Goal: Task Accomplishment & Management: Manage account settings

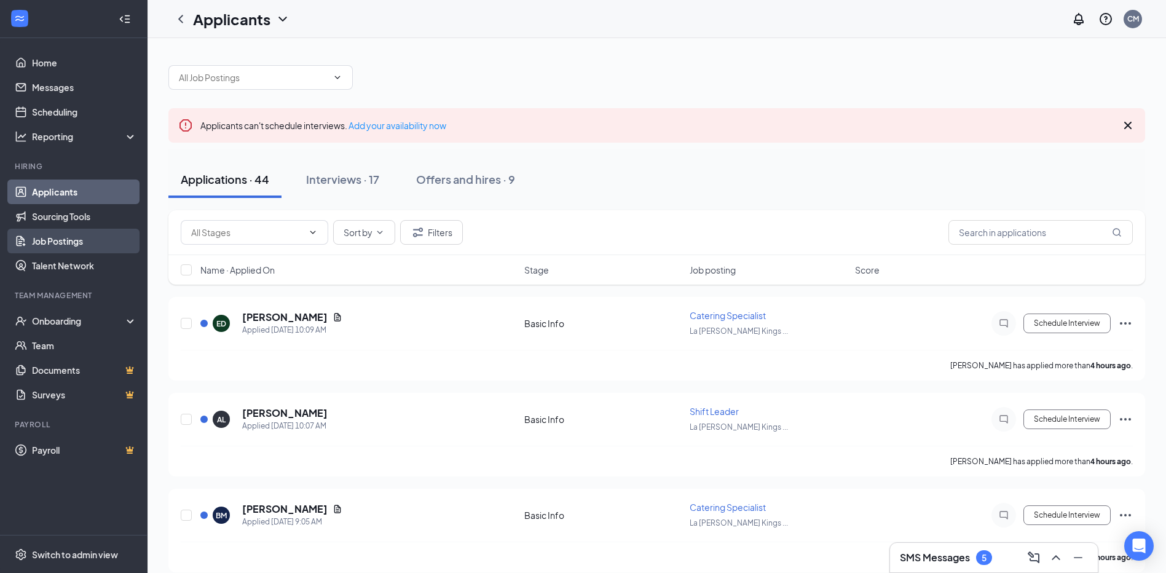
click at [59, 237] on link "Job Postings" at bounding box center [84, 241] width 105 height 25
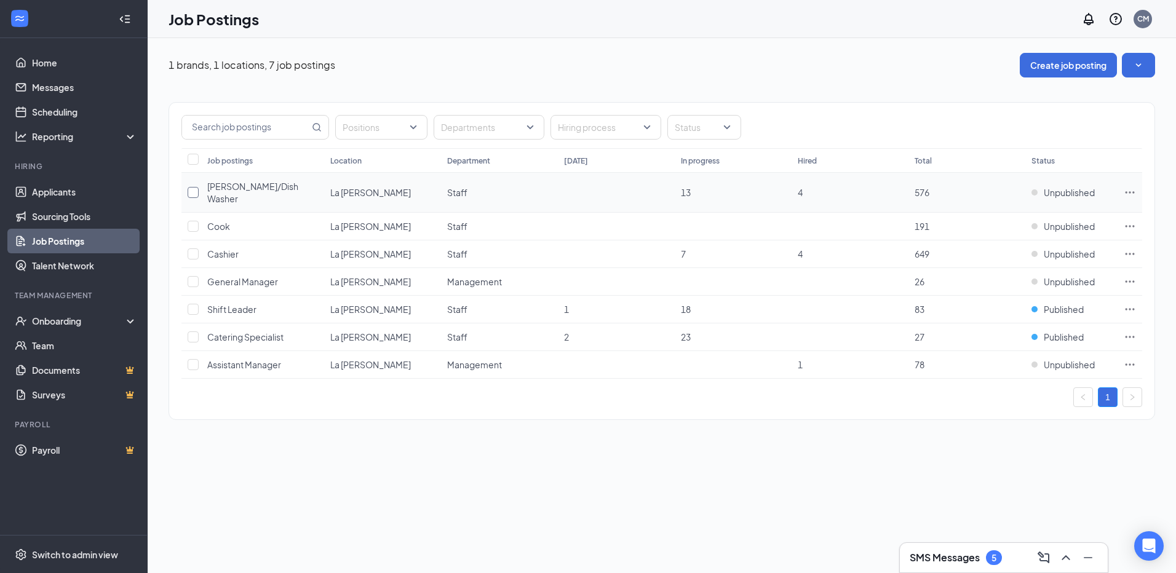
click at [191, 187] on input "checkbox" at bounding box center [193, 192] width 11 height 11
checkbox input "true"
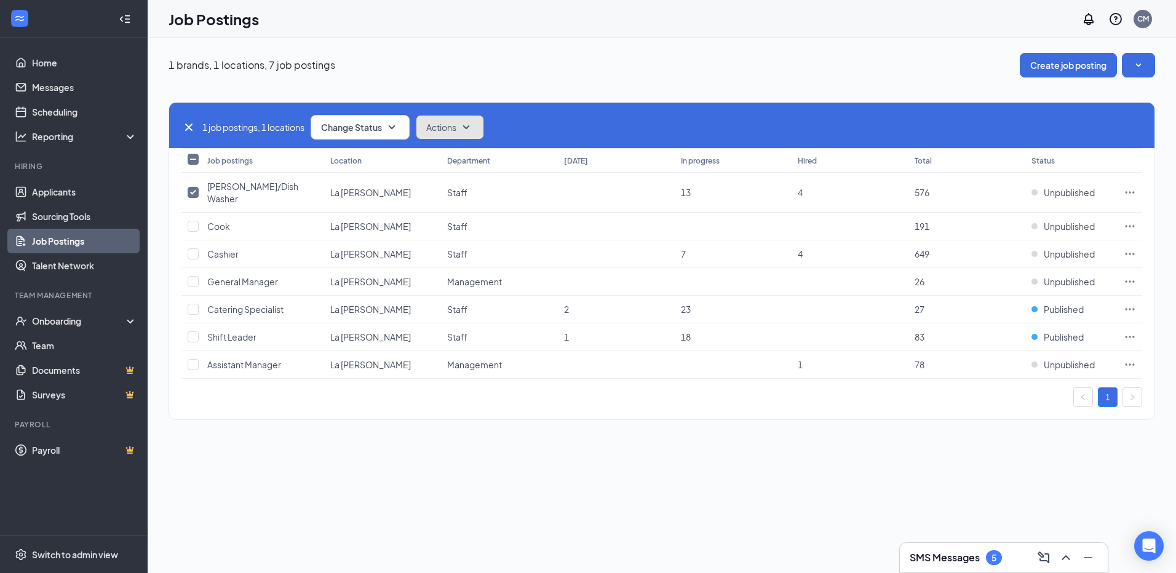
click at [456, 124] on span "Actions" at bounding box center [441, 127] width 30 height 12
click at [398, 125] on icon "SmallChevronDown" at bounding box center [391, 127] width 15 height 15
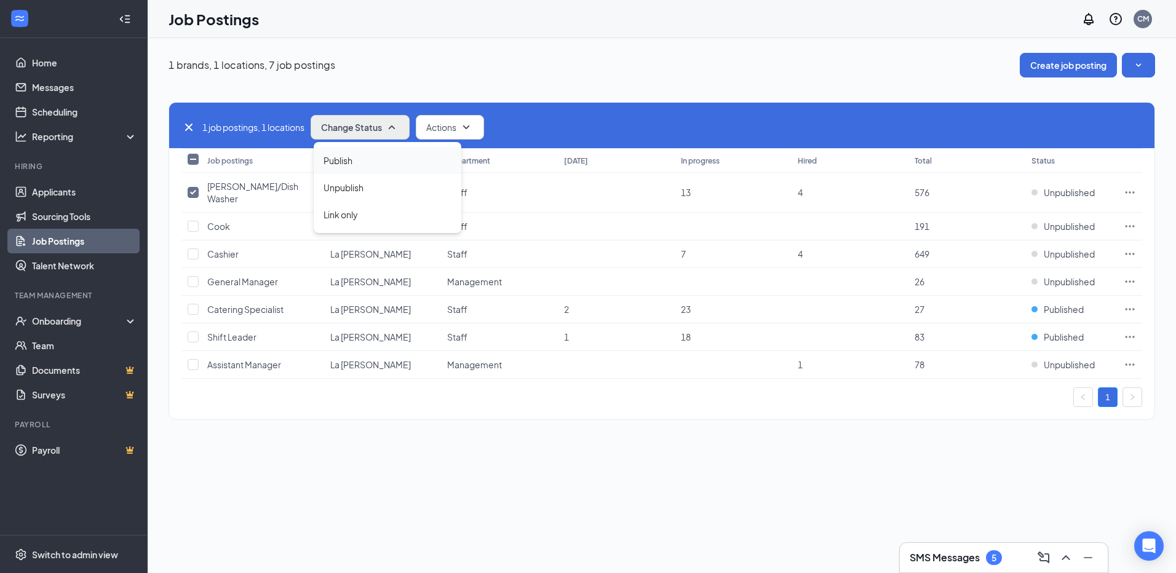
click at [341, 160] on span "Publish" at bounding box center [337, 161] width 29 height 14
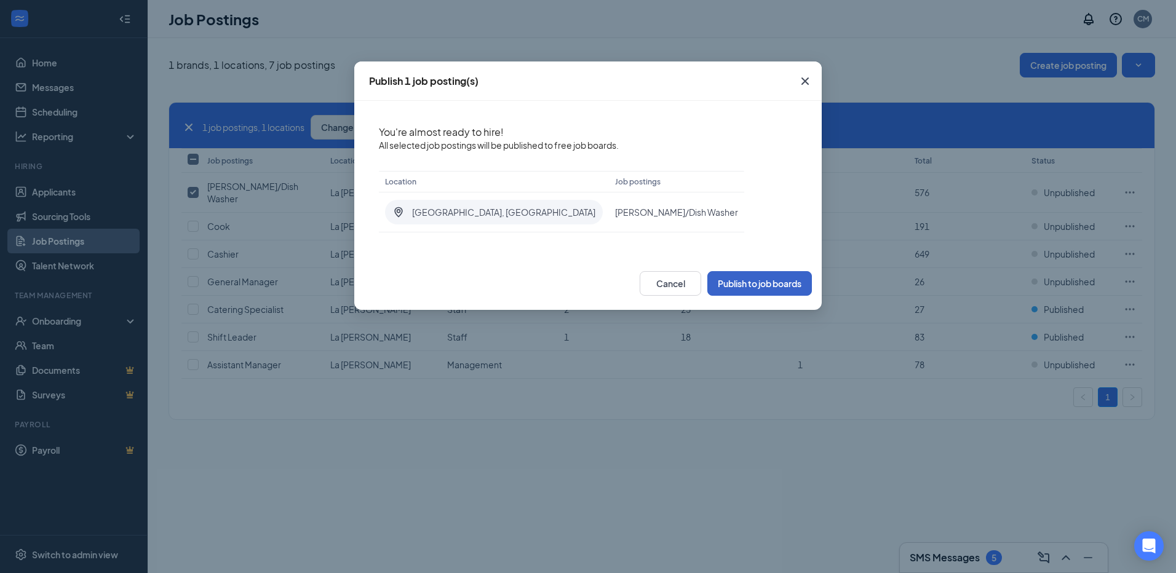
click at [766, 280] on button "Publish to job boards" at bounding box center [759, 283] width 105 height 25
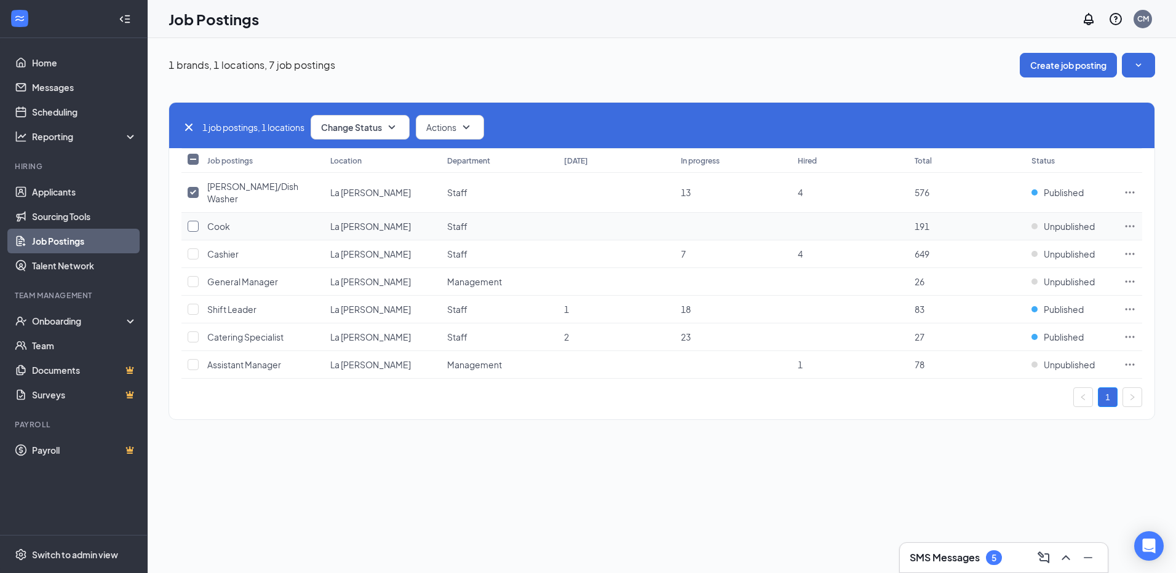
click at [194, 221] on input "checkbox" at bounding box center [193, 226] width 11 height 11
checkbox input "true"
click at [196, 188] on input "checkbox" at bounding box center [193, 192] width 11 height 11
checkbox input "false"
click at [392, 125] on icon "SmallChevronDown" at bounding box center [391, 127] width 15 height 15
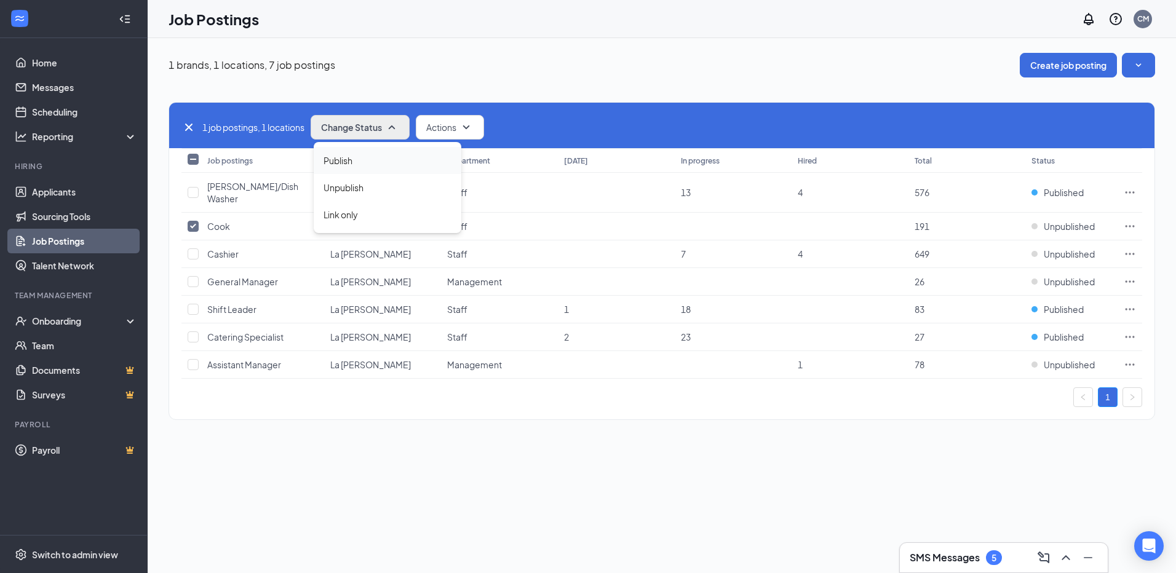
click at [350, 156] on span "Publish" at bounding box center [337, 161] width 29 height 14
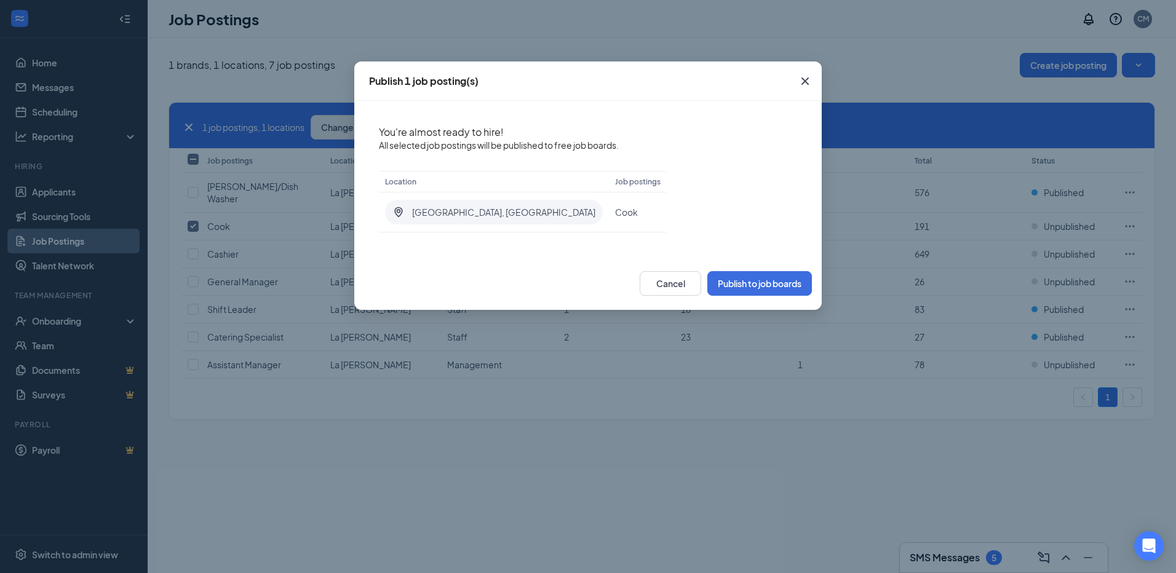
click at [804, 78] on icon "Cross" at bounding box center [804, 81] width 15 height 15
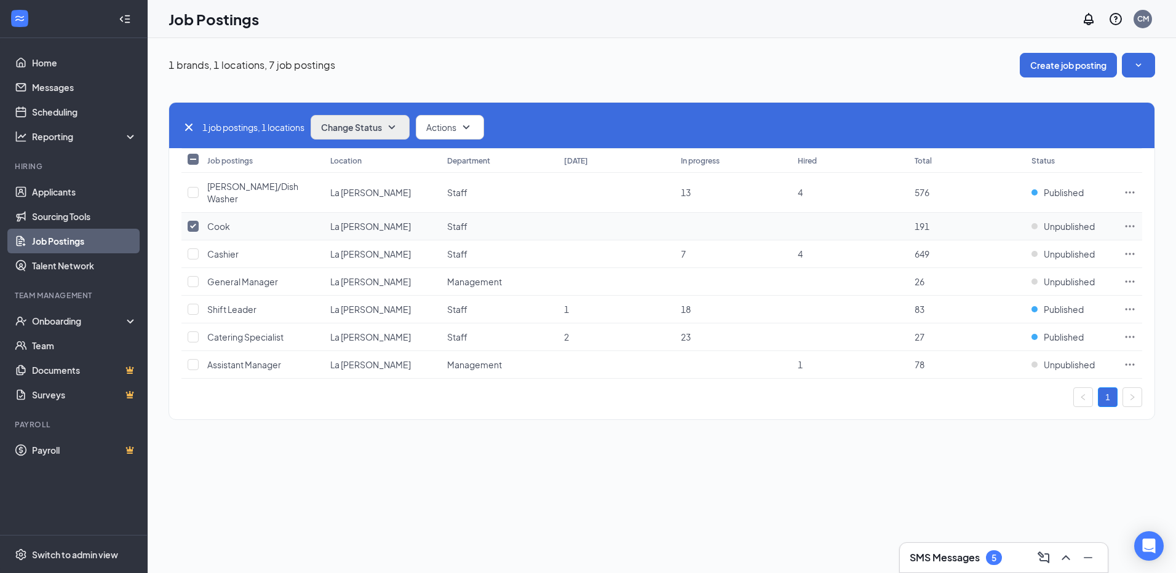
click at [194, 221] on input "checkbox" at bounding box center [193, 226] width 11 height 11
checkbox input "false"
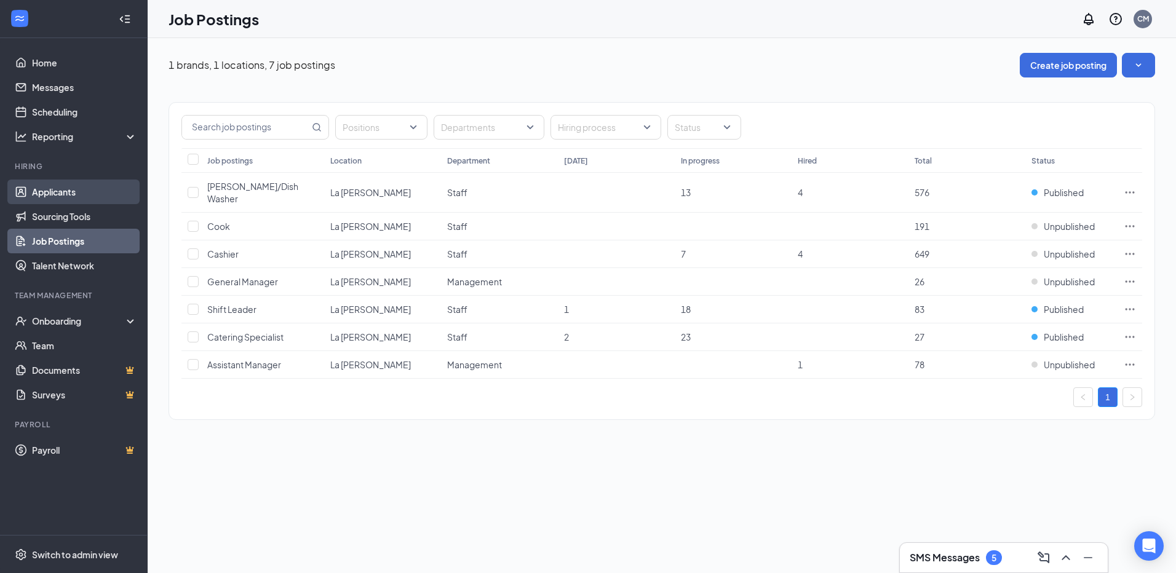
click at [52, 194] on link "Applicants" at bounding box center [84, 192] width 105 height 25
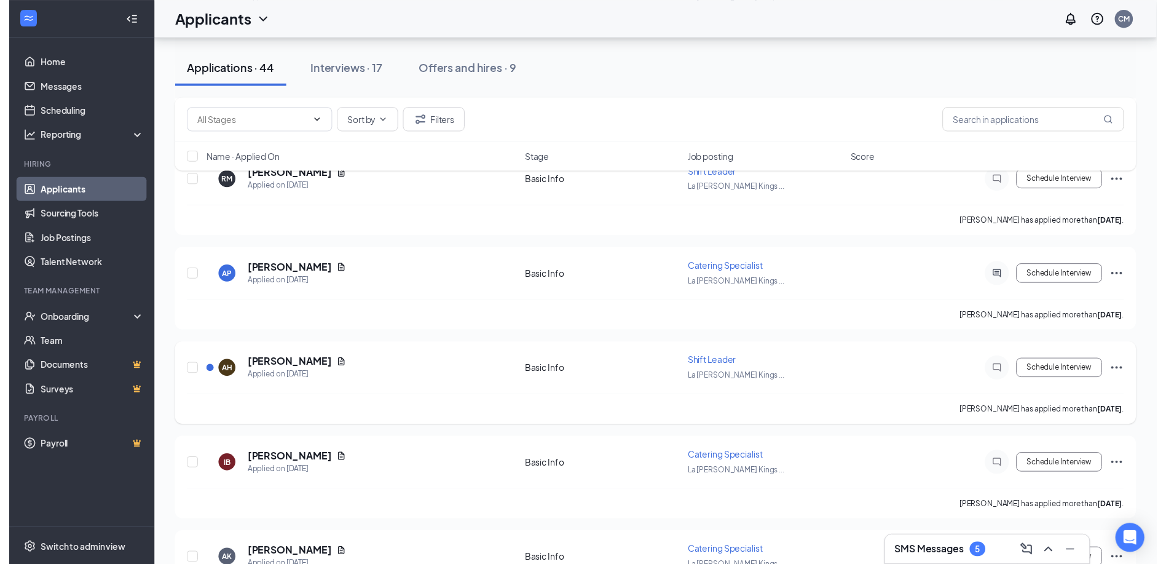
scroll to position [1291, 0]
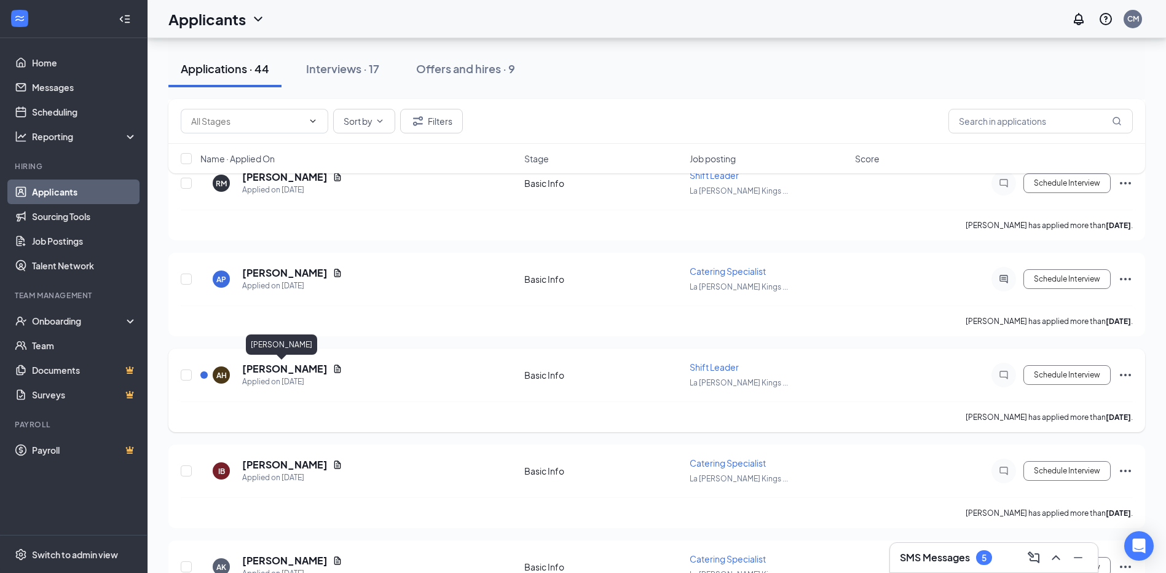
click at [266, 371] on h5 "[PERSON_NAME]" at bounding box center [284, 369] width 85 height 14
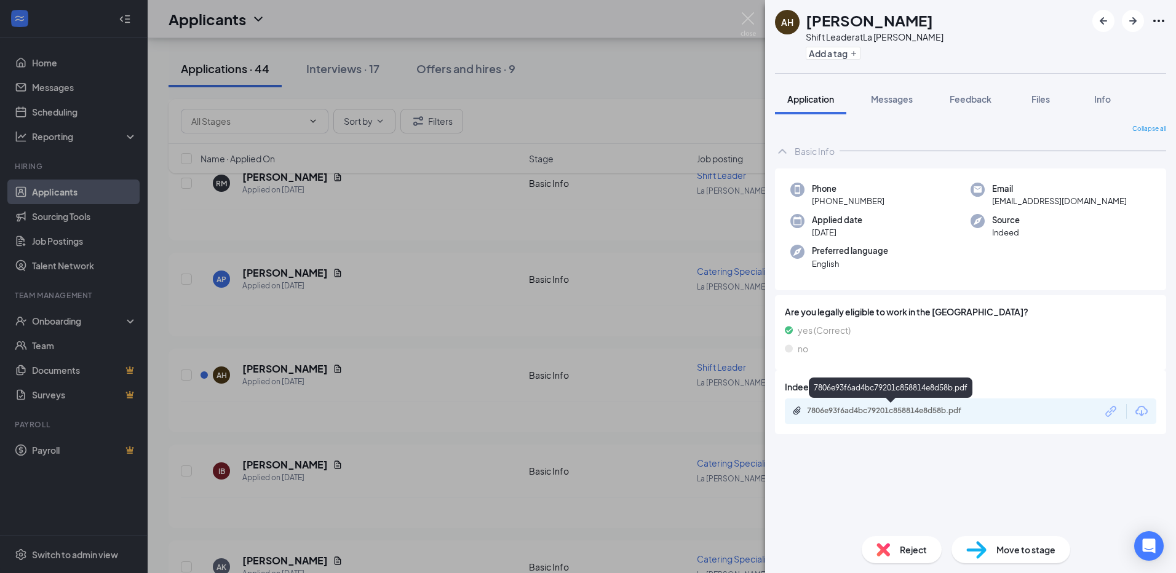
click at [849, 409] on div "7806e93f6ad4bc79201c858814e8d58b.pdf" at bounding box center [893, 411] width 172 height 10
click at [315, 320] on div "AH [PERSON_NAME] Happy Shift Leader at La [PERSON_NAME] Add a tag Application M…" at bounding box center [588, 286] width 1176 height 573
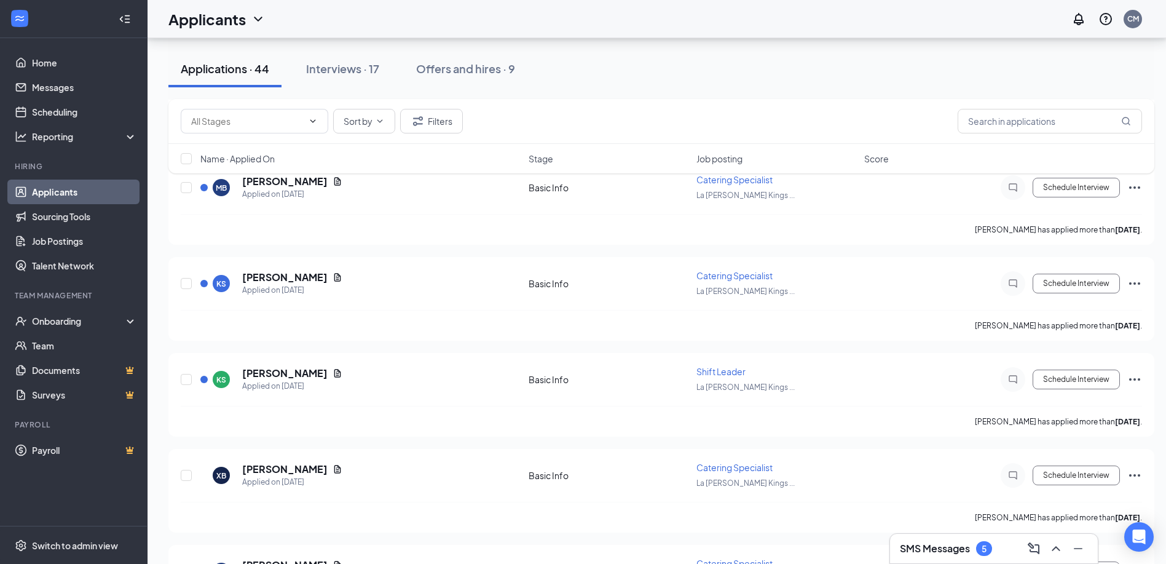
scroll to position [553, 0]
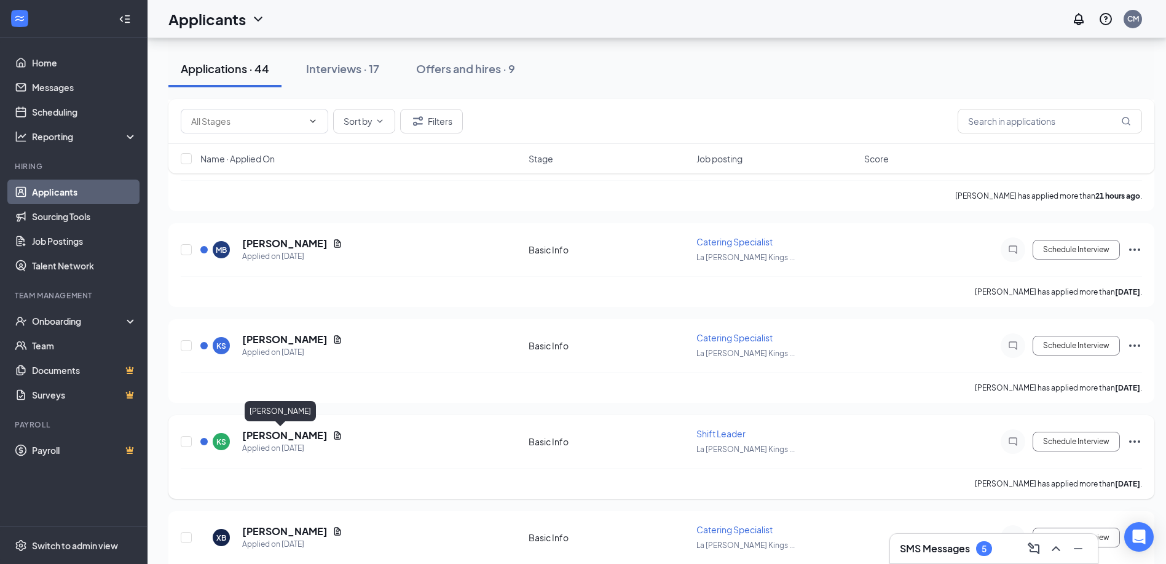
click at [260, 432] on h5 "[PERSON_NAME]" at bounding box center [284, 436] width 85 height 14
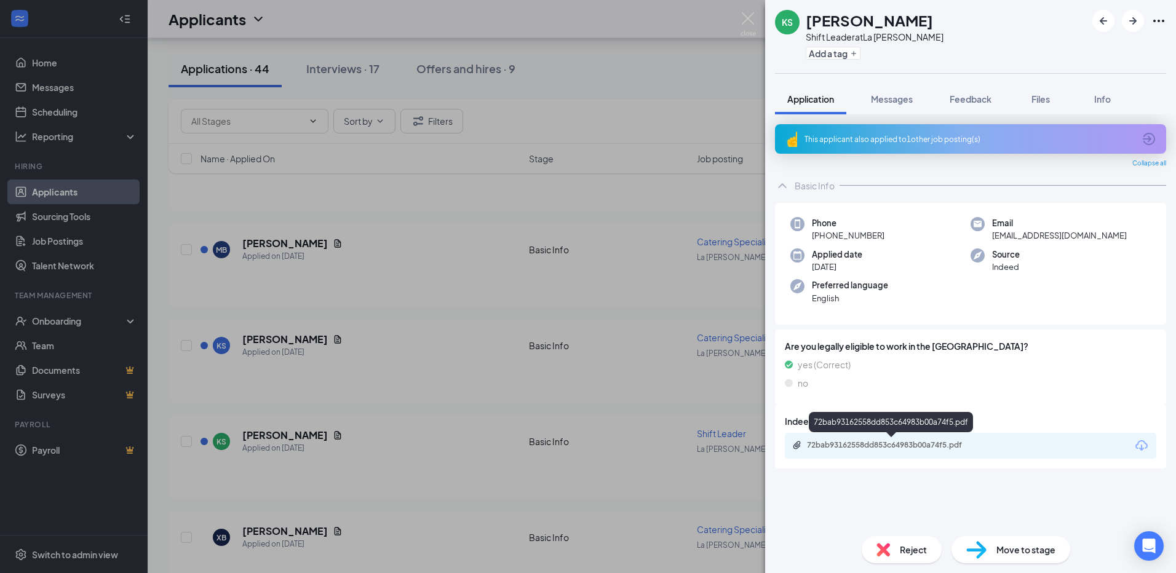
click at [853, 442] on div "72bab93162558dd853c64983b00a74f5.pdf" at bounding box center [893, 445] width 172 height 10
click at [304, 313] on div "KS [PERSON_NAME] Shift Leader at La [PERSON_NAME] Add a tag Application Message…" at bounding box center [588, 286] width 1176 height 573
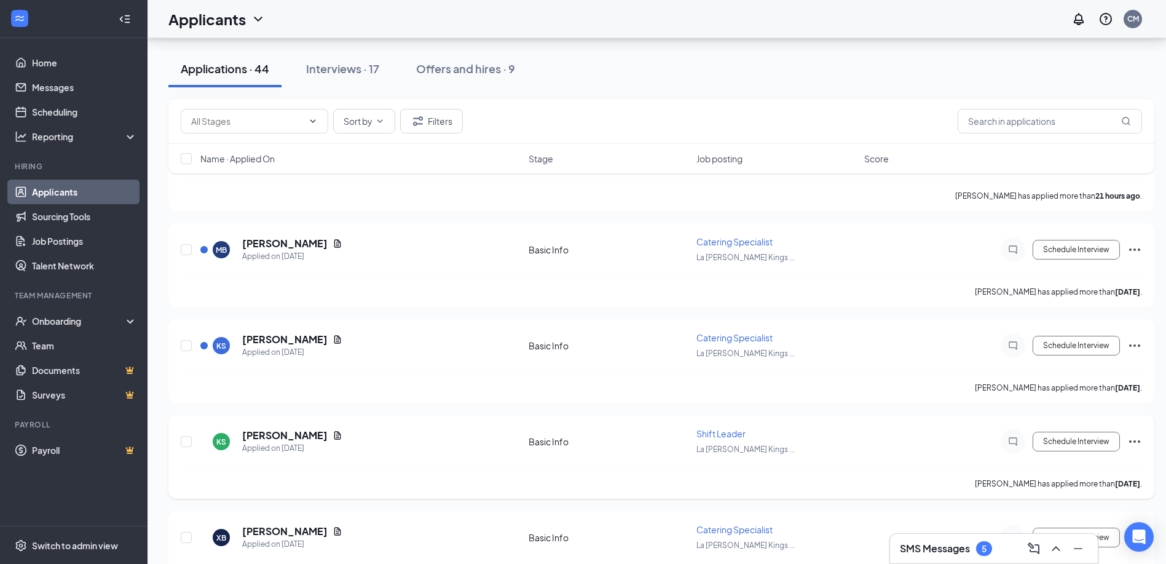
click at [1139, 438] on icon "Ellipses" at bounding box center [1135, 441] width 15 height 15
click at [408, 440] on div "KS [PERSON_NAME] Applied on [DATE]" at bounding box center [360, 442] width 321 height 26
click at [267, 432] on h5 "[PERSON_NAME]" at bounding box center [284, 436] width 85 height 14
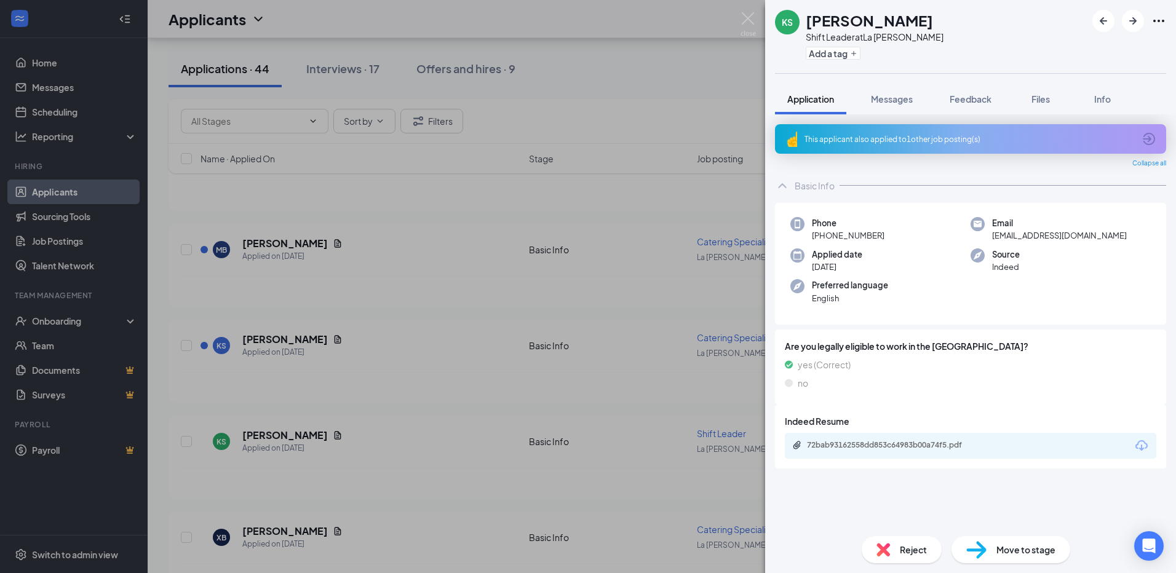
click at [902, 549] on span "Reject" at bounding box center [913, 550] width 27 height 14
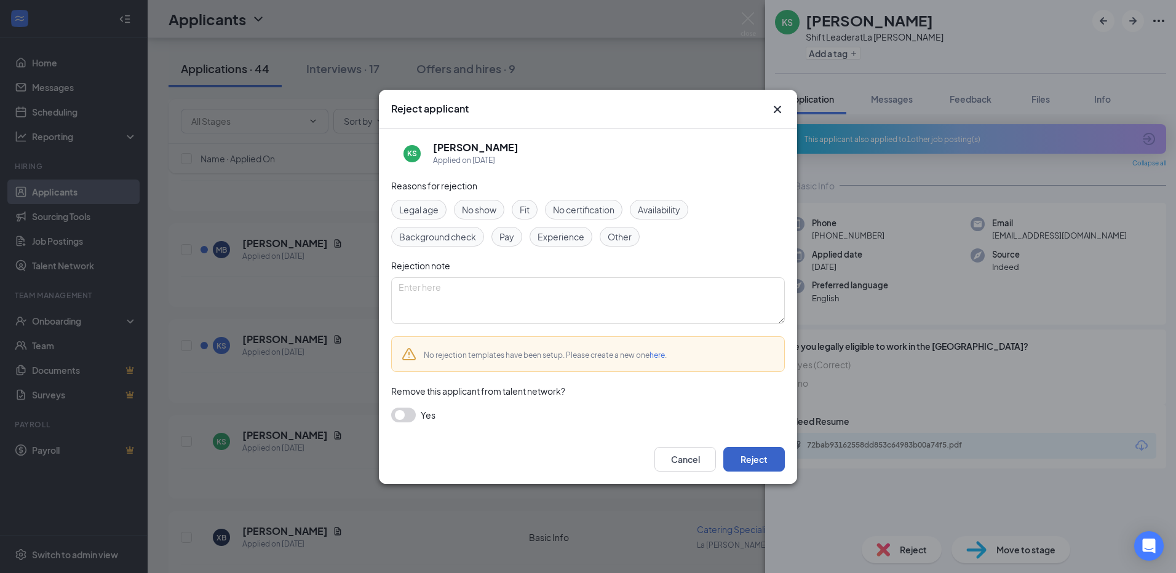
click at [757, 457] on button "Reject" at bounding box center [753, 459] width 61 height 25
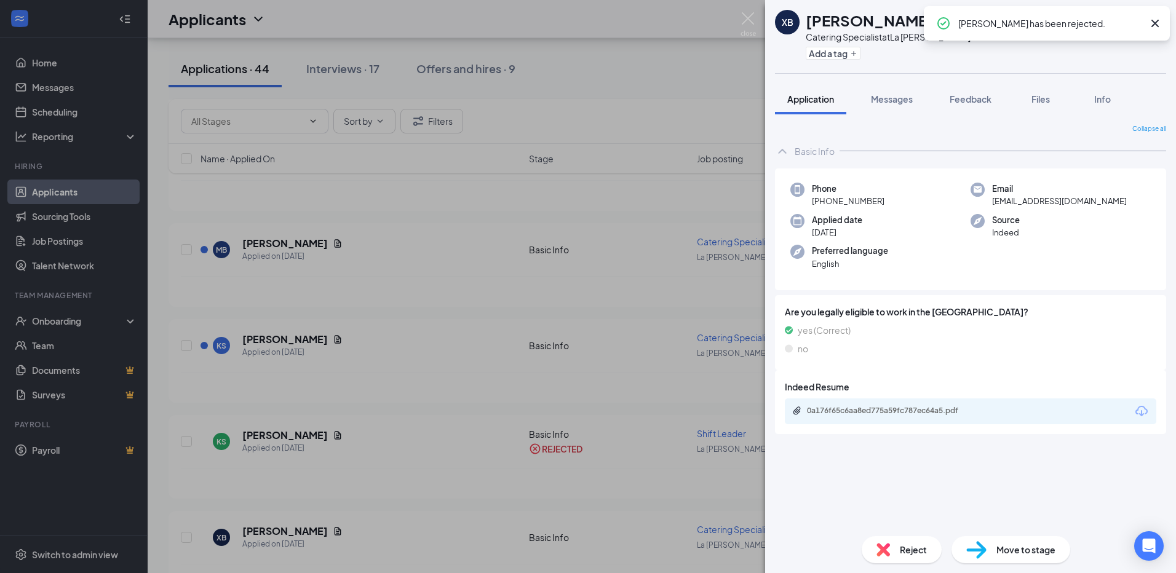
click at [378, 401] on div "XB [PERSON_NAME] Catering Specialist at La [PERSON_NAME] Add a tag Application …" at bounding box center [588, 286] width 1176 height 573
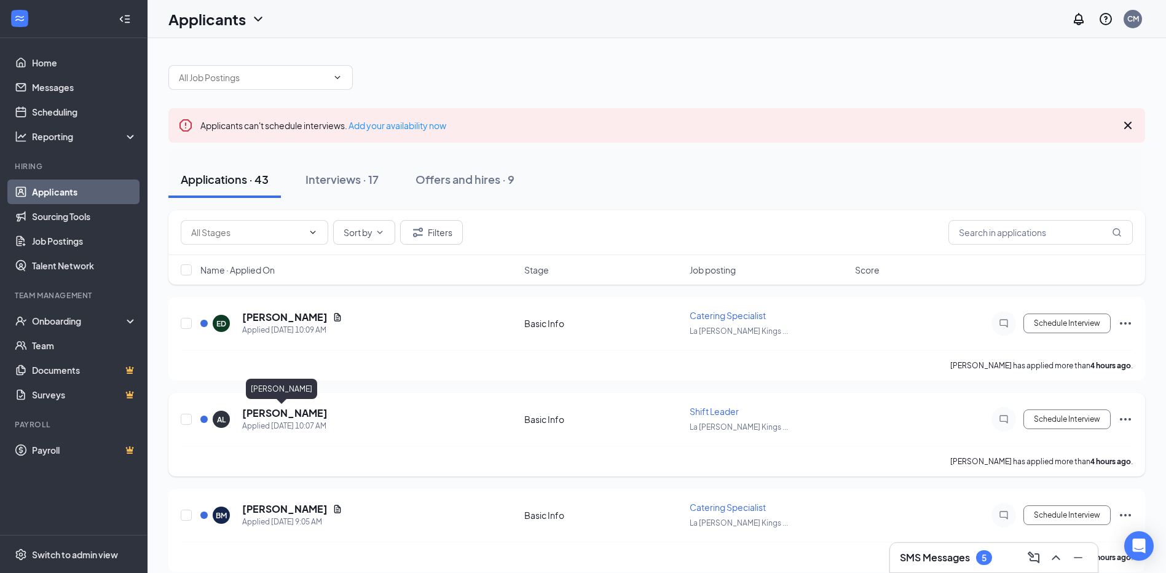
click at [274, 409] on h5 "[PERSON_NAME]" at bounding box center [284, 413] width 85 height 14
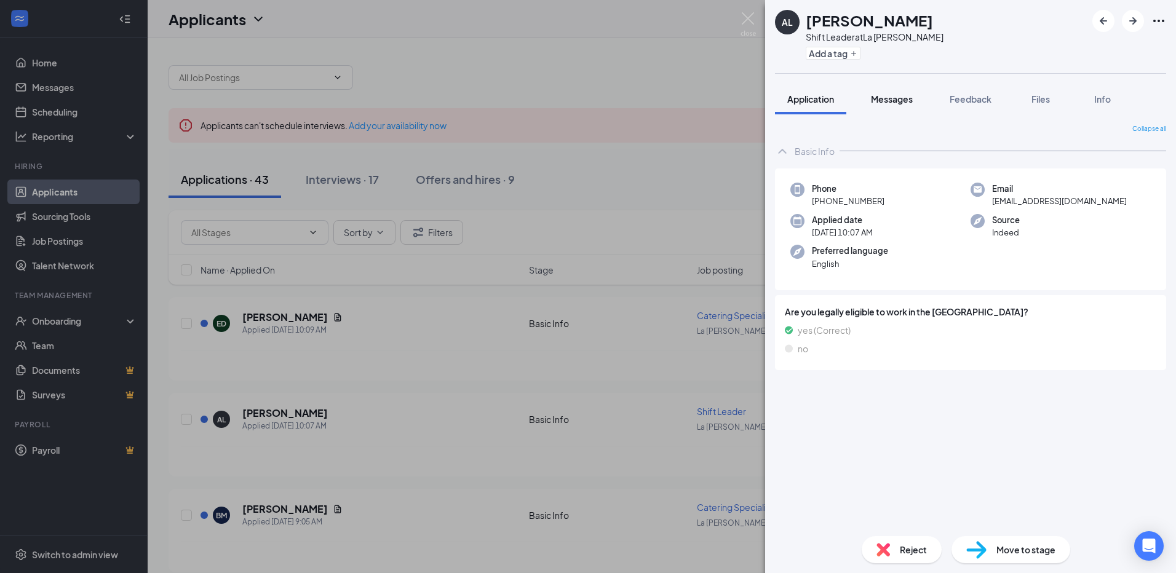
click at [884, 106] on button "Messages" at bounding box center [891, 99] width 66 height 31
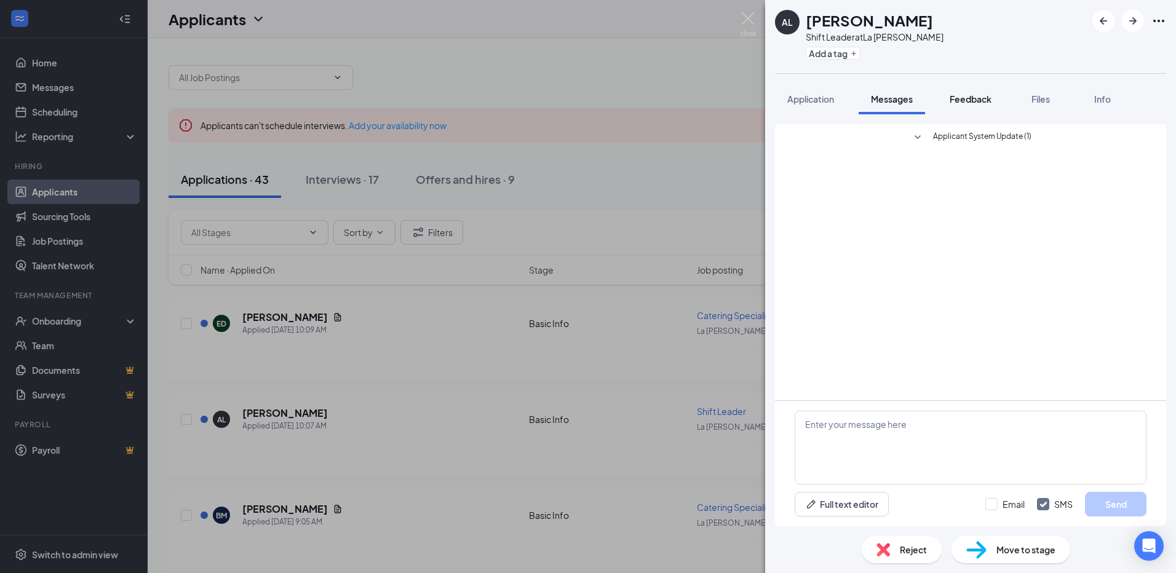
click at [963, 101] on span "Feedback" at bounding box center [970, 98] width 42 height 11
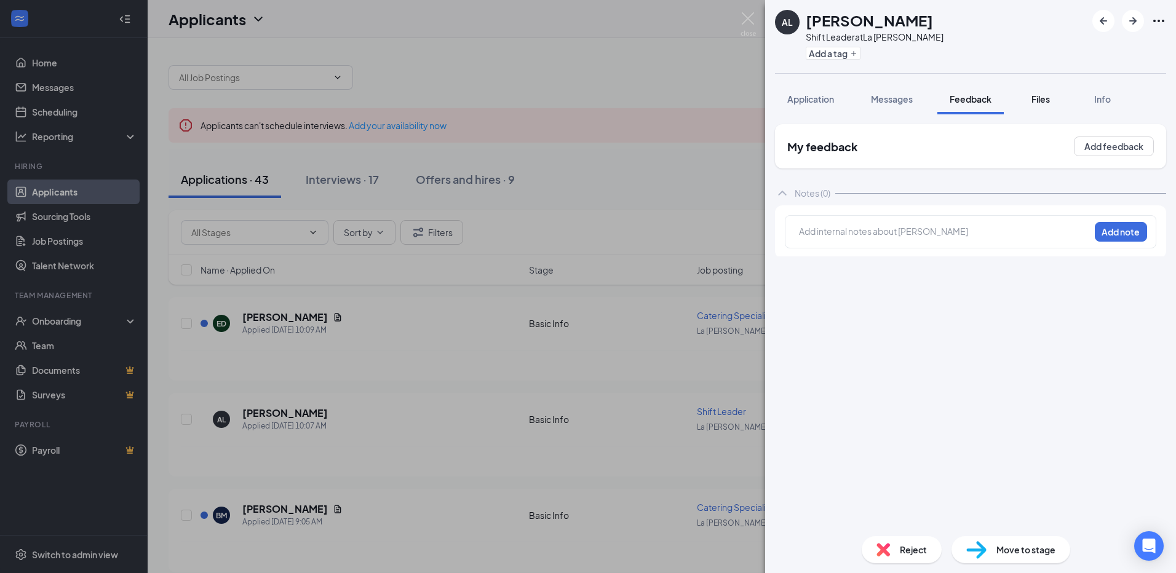
click at [1039, 102] on span "Files" at bounding box center [1040, 98] width 18 height 11
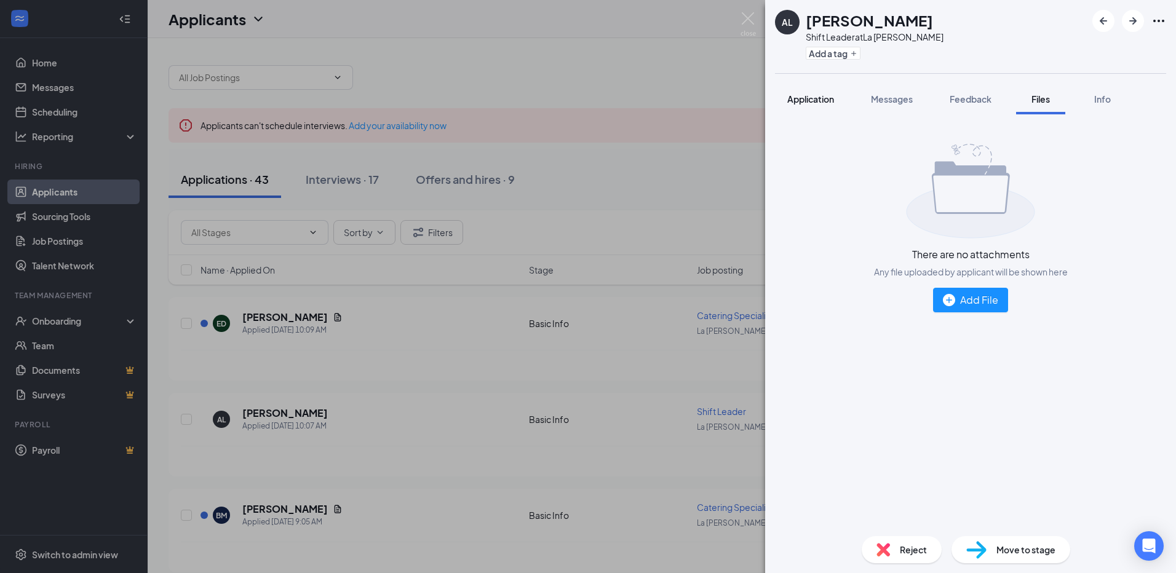
click at [812, 103] on span "Application" at bounding box center [810, 98] width 47 height 11
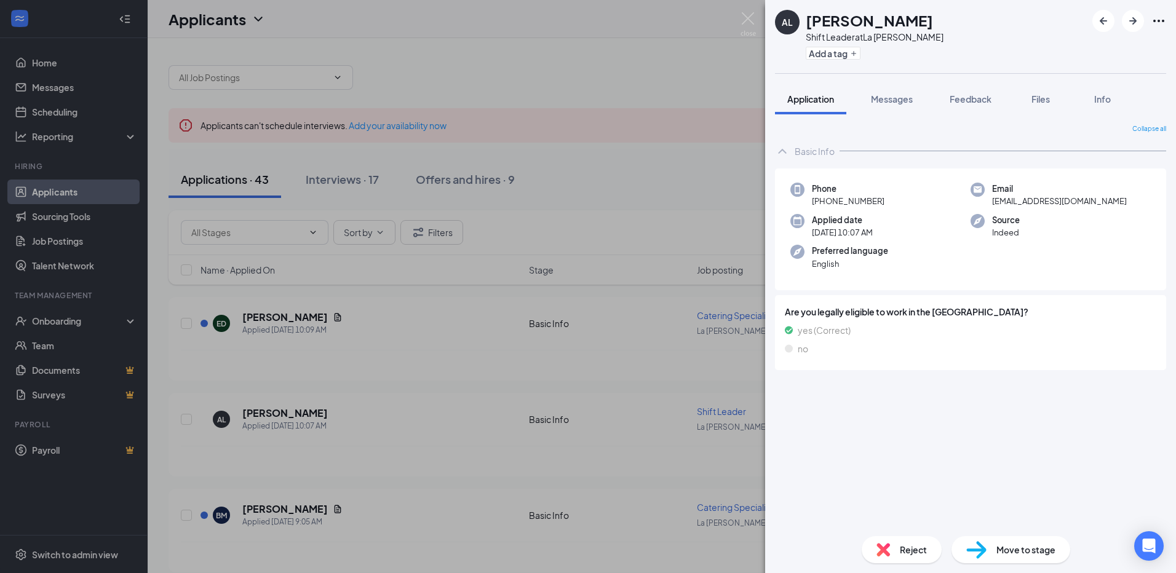
click at [908, 548] on span "Reject" at bounding box center [913, 550] width 27 height 14
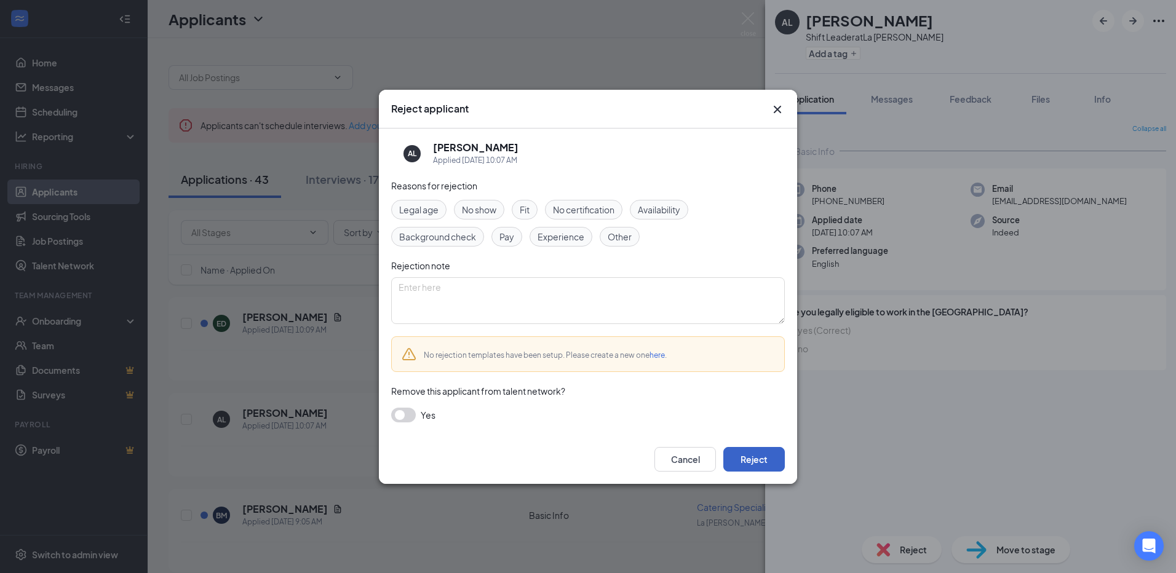
click at [762, 454] on button "Reject" at bounding box center [753, 459] width 61 height 25
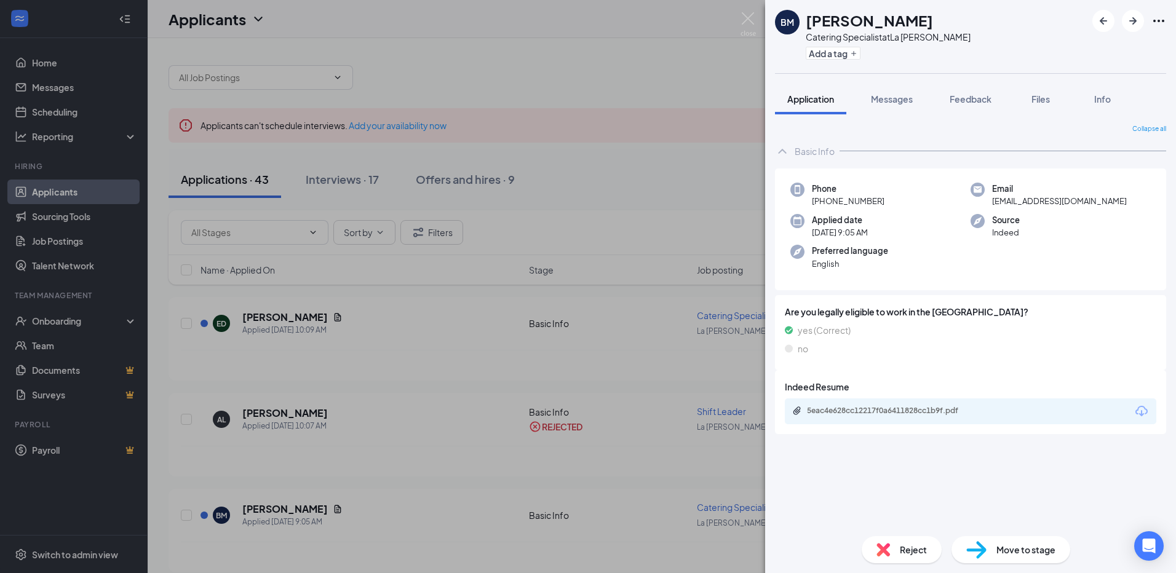
click at [482, 386] on div "BM [PERSON_NAME] Catering Specialist at [GEOGRAPHIC_DATA][PERSON_NAME] Add a ta…" at bounding box center [588, 286] width 1176 height 573
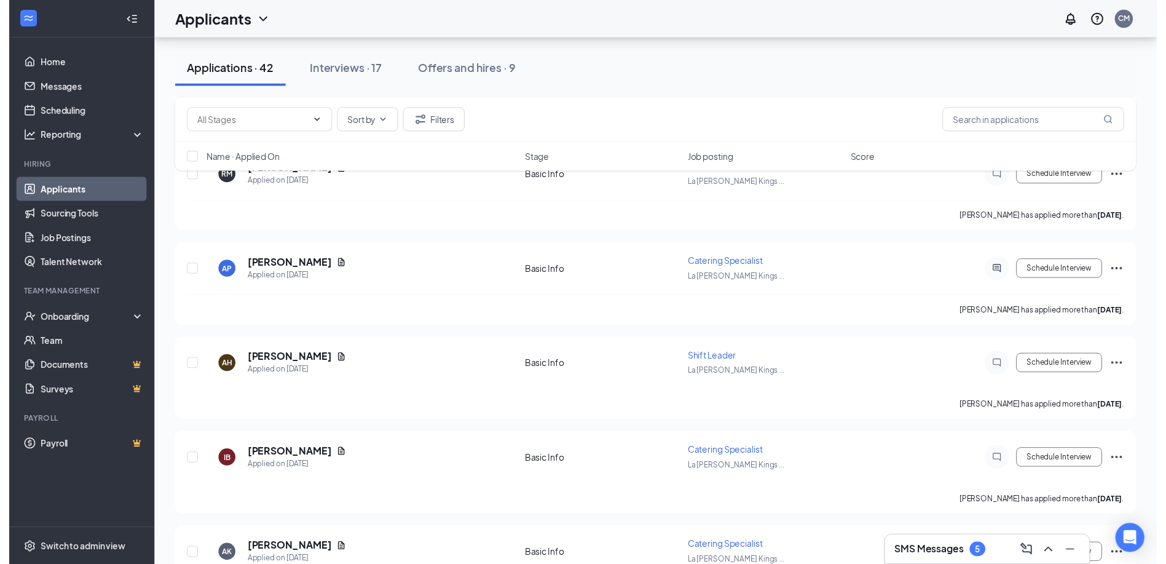
scroll to position [1107, 0]
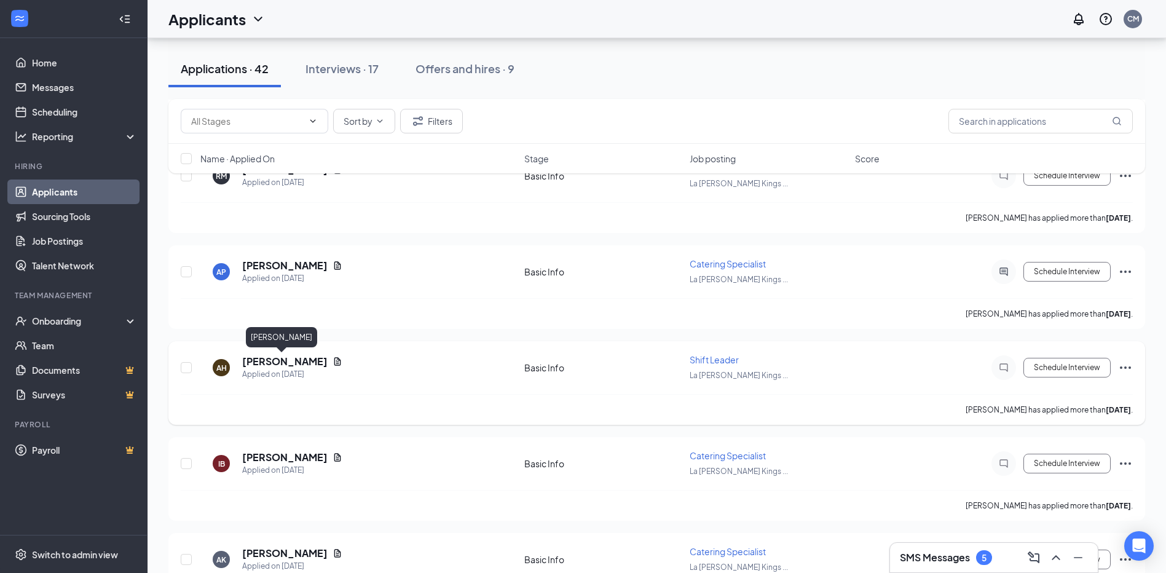
click at [291, 363] on h5 "[PERSON_NAME]" at bounding box center [284, 362] width 85 height 14
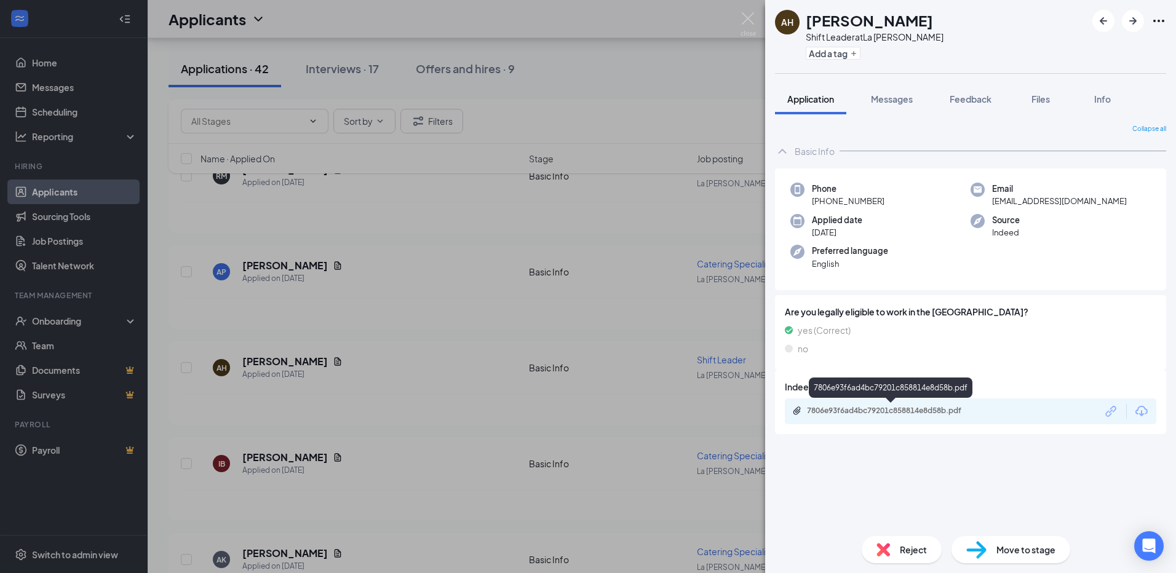
click at [832, 408] on div "7806e93f6ad4bc79201c858814e8d58b.pdf" at bounding box center [893, 411] width 172 height 10
click at [425, 427] on div "AH [PERSON_NAME] Happy Shift Leader at La [PERSON_NAME] Add a tag Application M…" at bounding box center [588, 286] width 1176 height 573
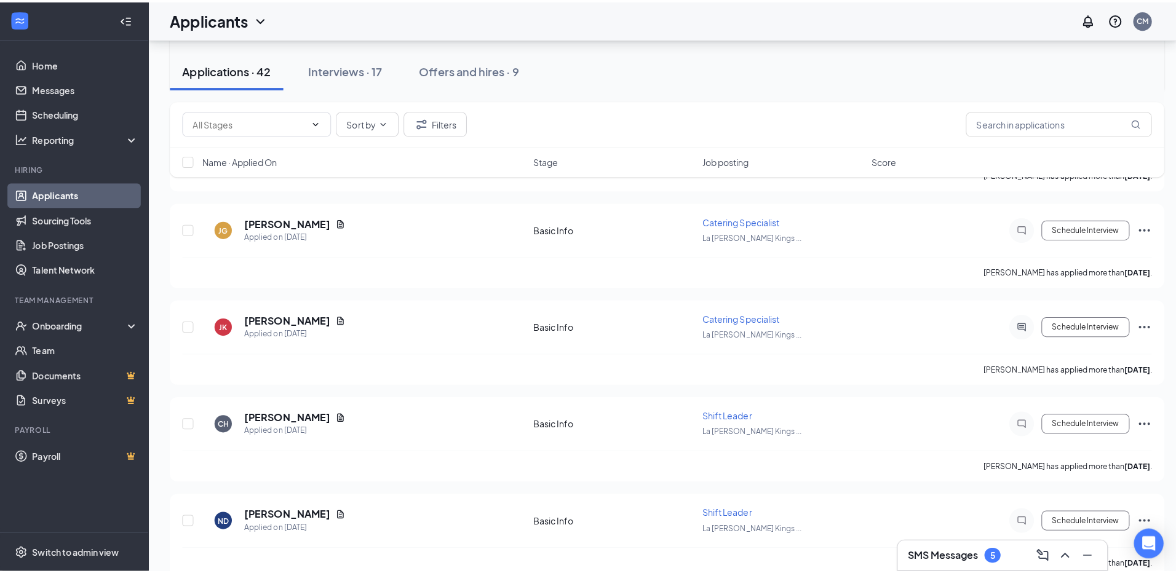
scroll to position [2090, 0]
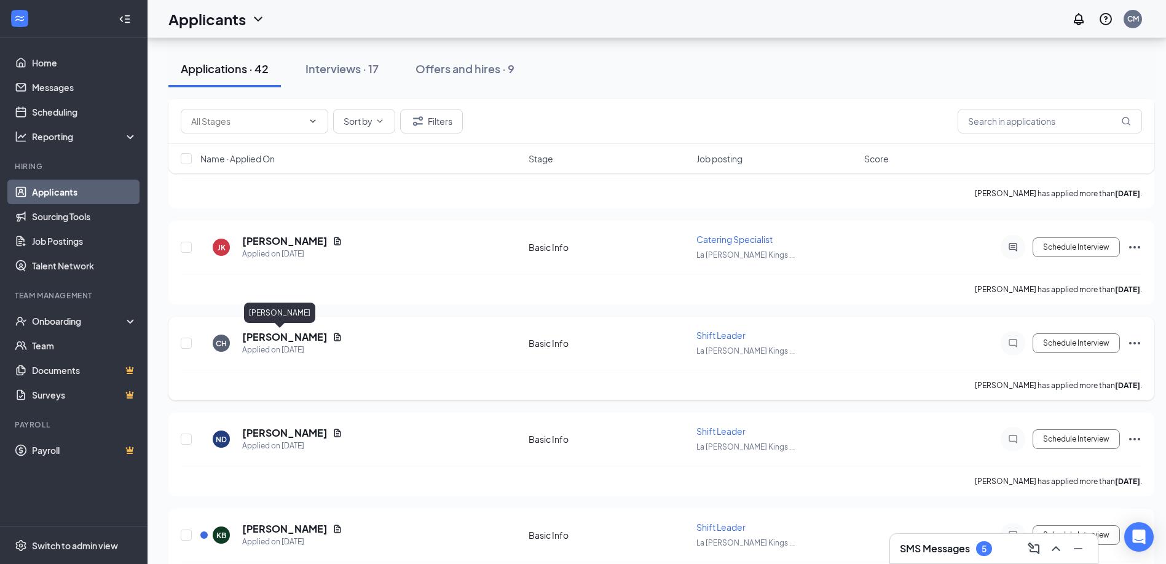
click at [282, 334] on h5 "[PERSON_NAME]" at bounding box center [284, 337] width 85 height 14
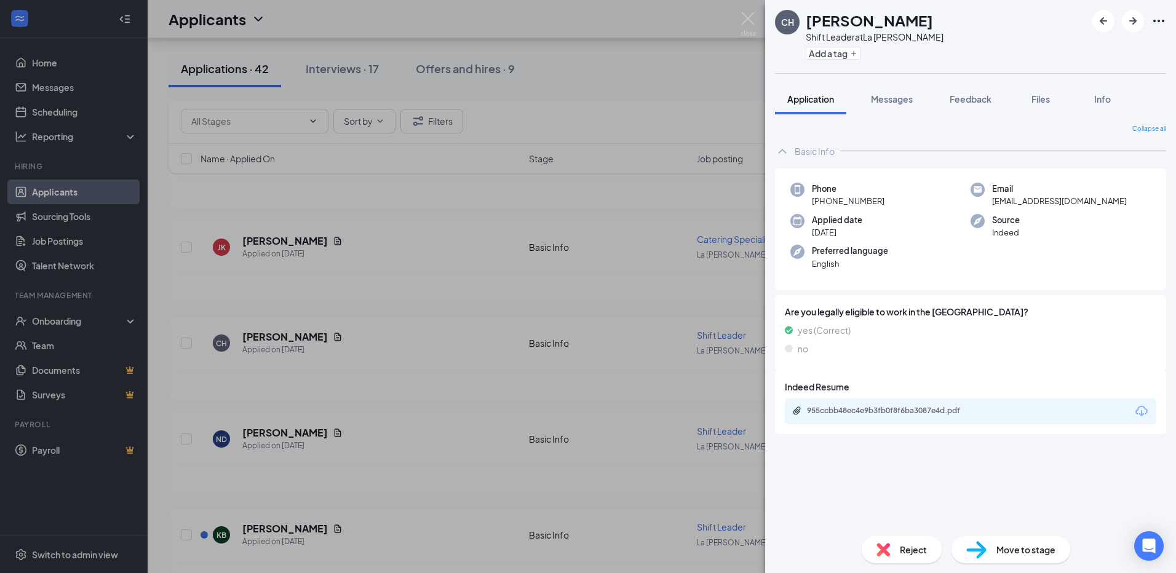
click at [845, 411] on div "955ccbb48ec4e9b3fb0f8f6ba3087e4d.pdf" at bounding box center [893, 411] width 172 height 10
click at [912, 547] on span "Reject" at bounding box center [913, 550] width 27 height 14
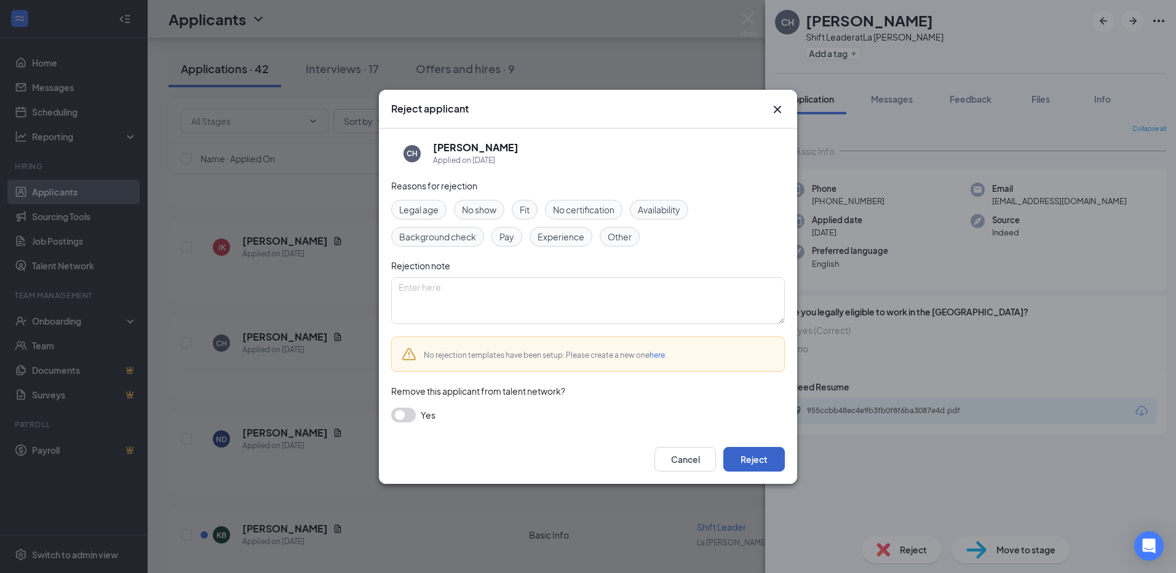
click at [761, 462] on button "Reject" at bounding box center [753, 459] width 61 height 25
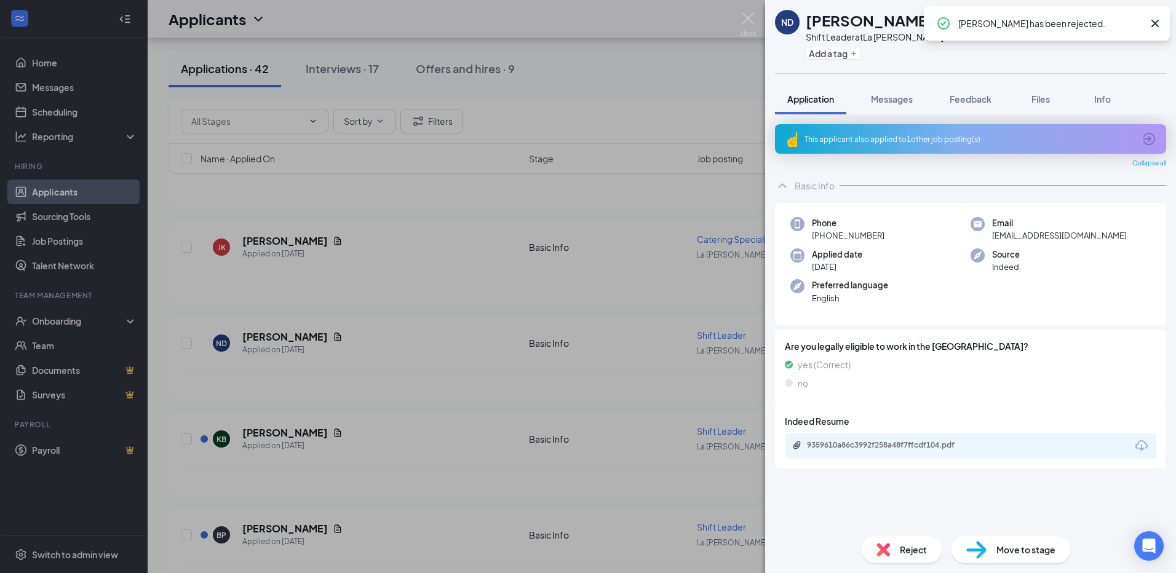
click at [409, 409] on div "ND Nevaeh Deleon Shift Leader at La Madeleine Kingsgate Add a tag Application M…" at bounding box center [588, 286] width 1176 height 573
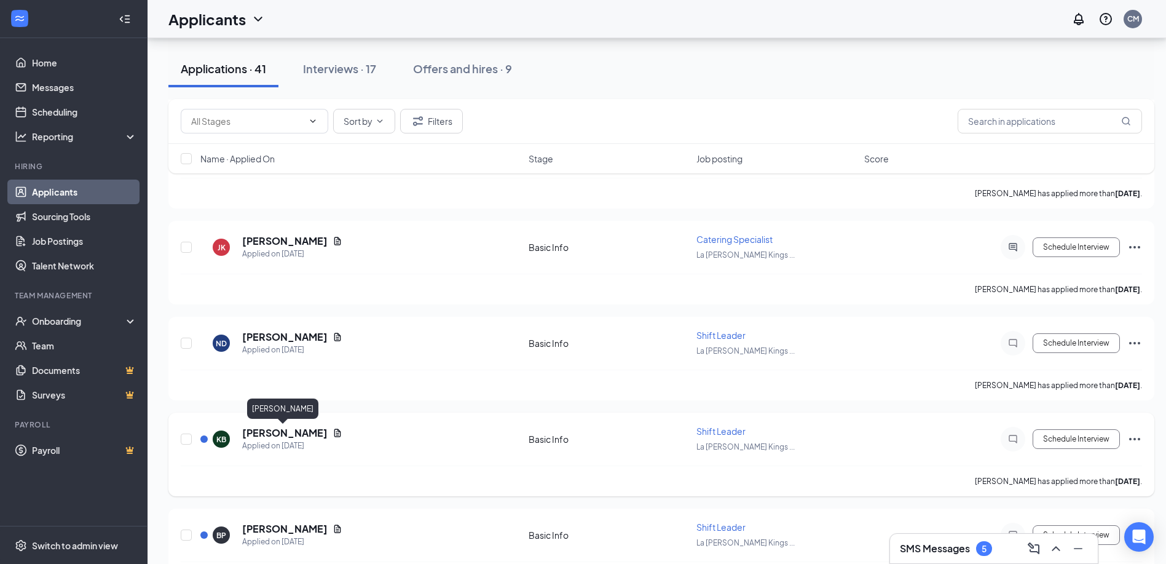
click at [280, 432] on h5 "[PERSON_NAME]" at bounding box center [284, 433] width 85 height 14
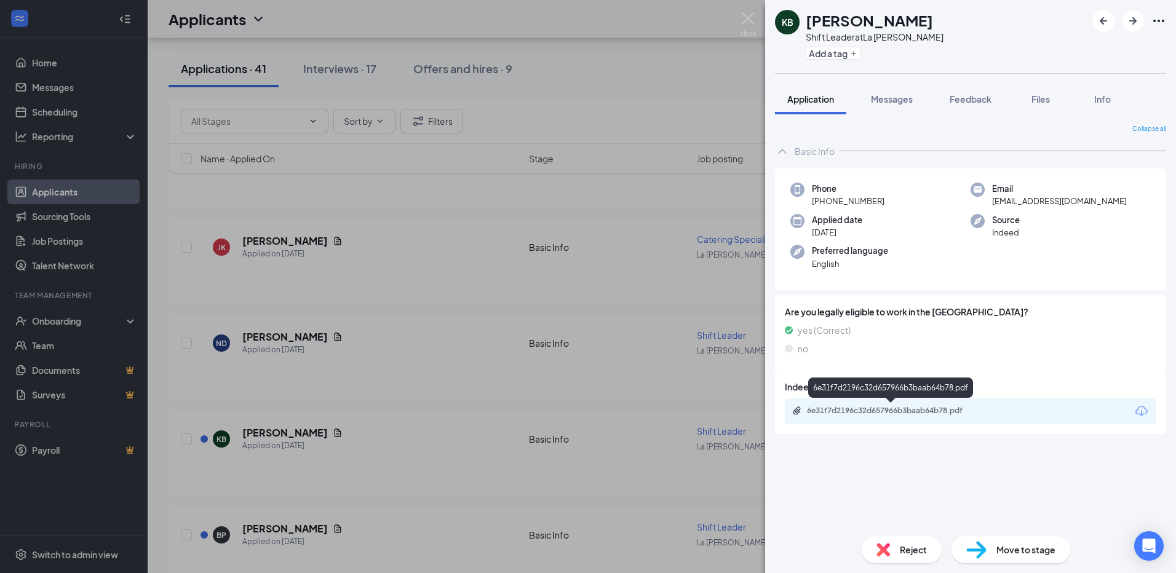
click at [856, 409] on div "6e31f7d2196c32d657966b3baab64b78.pdf" at bounding box center [893, 411] width 172 height 10
click at [326, 497] on div "KB Kurtis Boswell Shift Leader at La Madeleine Kingsgate Add a tag Application …" at bounding box center [588, 286] width 1176 height 573
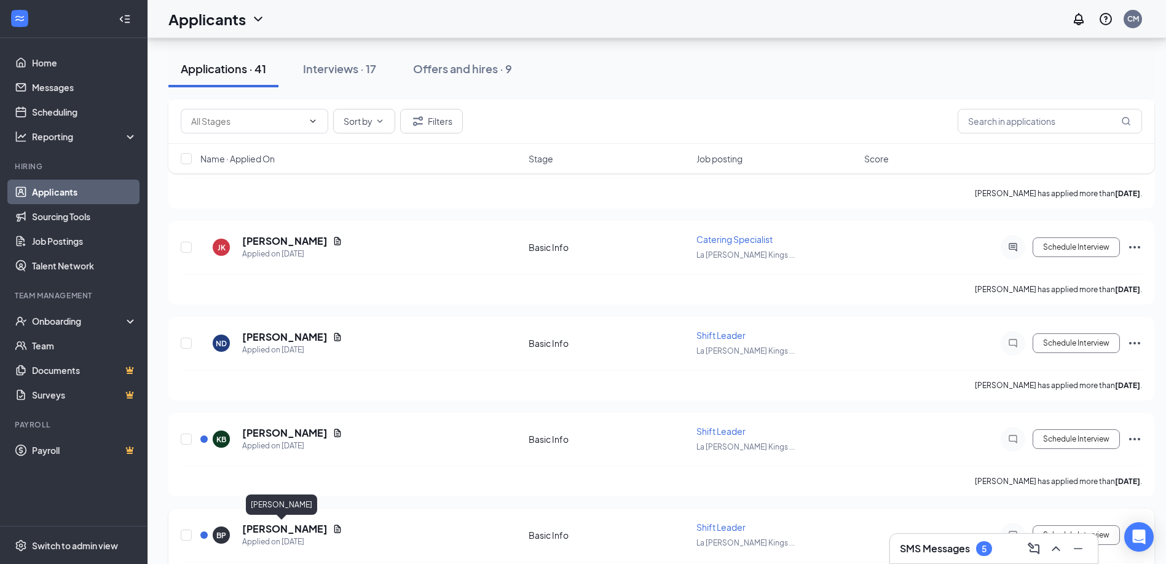
click at [285, 528] on h5 "[PERSON_NAME]" at bounding box center [284, 529] width 85 height 14
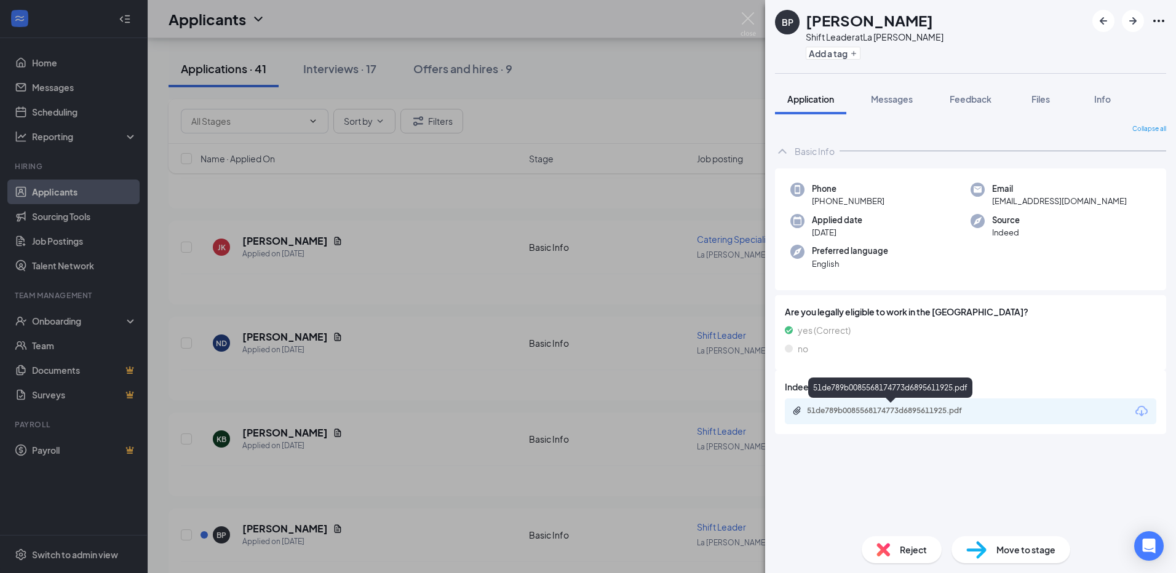
click at [874, 409] on div "51de789b0085568174773d6895611925.pdf" at bounding box center [893, 411] width 172 height 10
click at [470, 503] on div "BP Betty Pauley Shift Leader at La Madeleine Kingsgate Add a tag Application Me…" at bounding box center [588, 286] width 1176 height 573
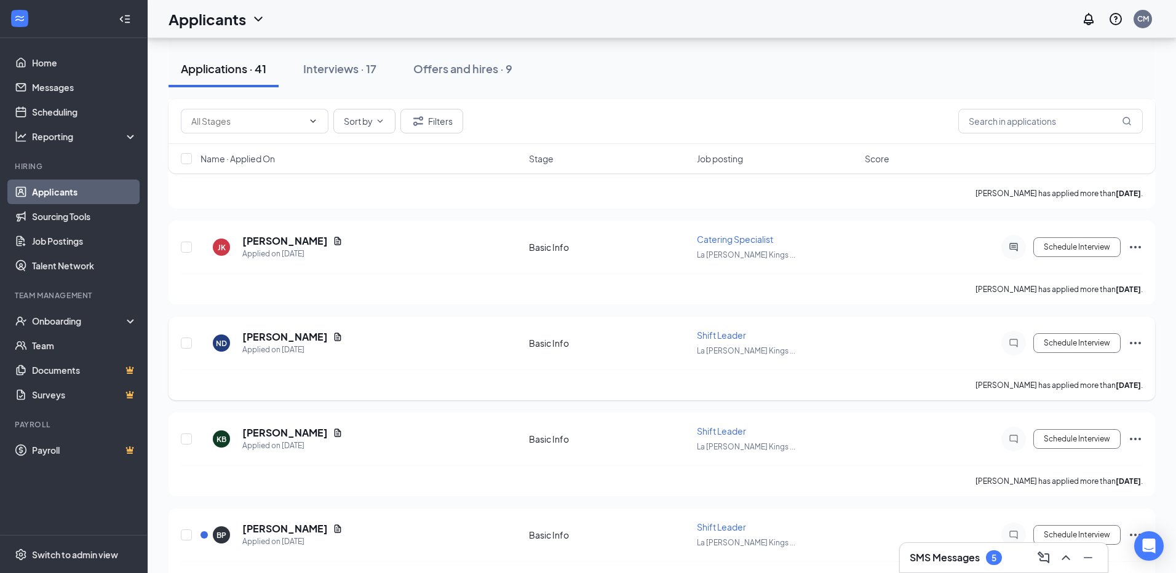
click at [268, 332] on h5 "[PERSON_NAME]" at bounding box center [284, 337] width 85 height 14
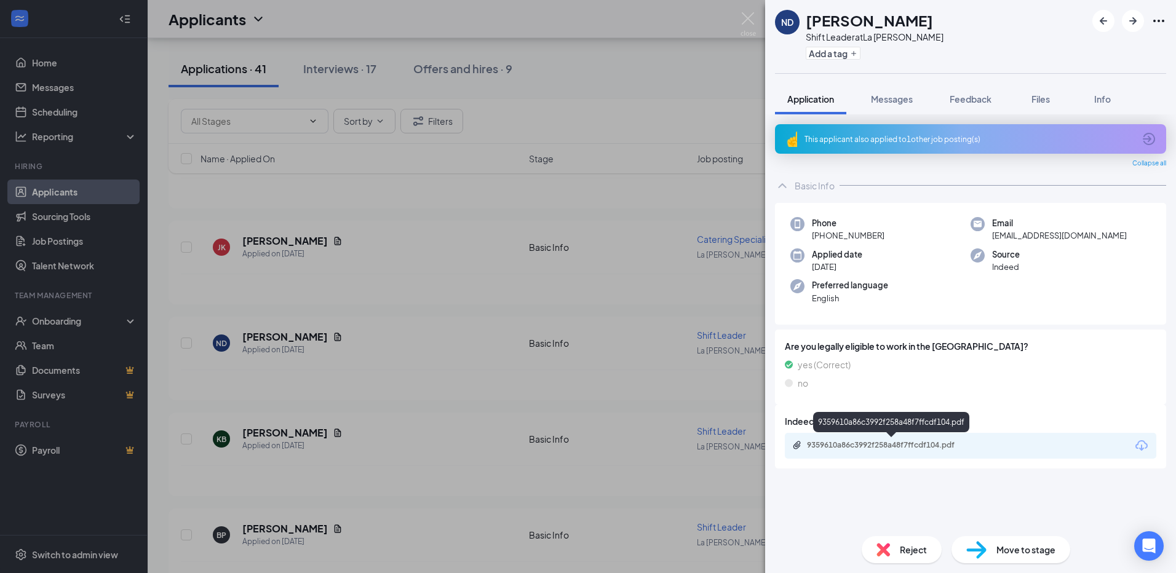
click at [896, 446] on div "9359610a86c3992f258a48f7ffcdf104.pdf" at bounding box center [893, 445] width 172 height 10
click at [919, 547] on span "Reject" at bounding box center [913, 550] width 27 height 14
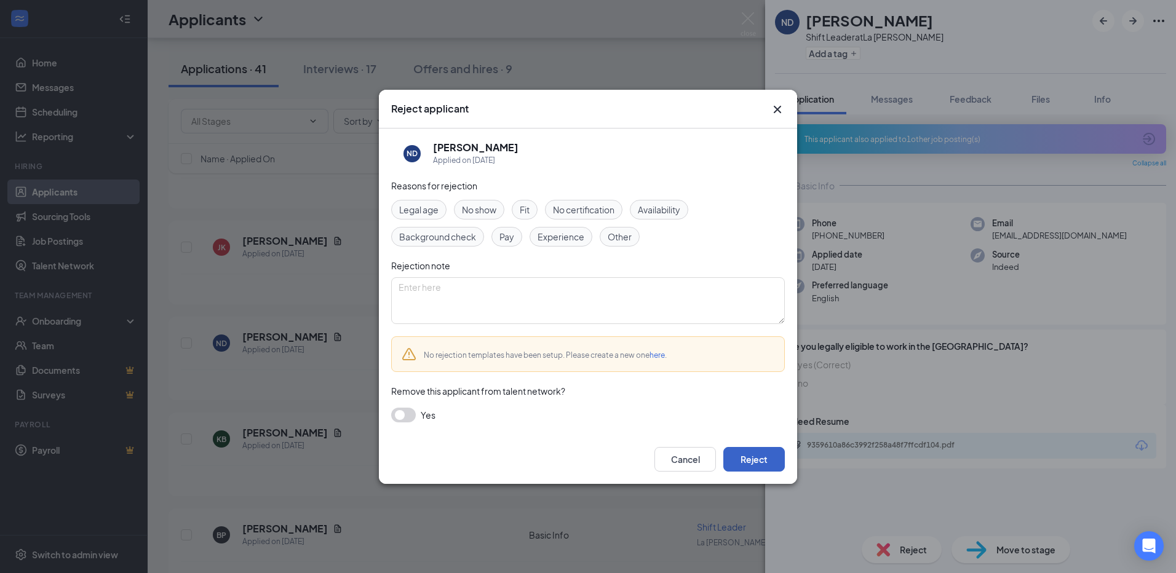
click at [762, 460] on button "Reject" at bounding box center [753, 459] width 61 height 25
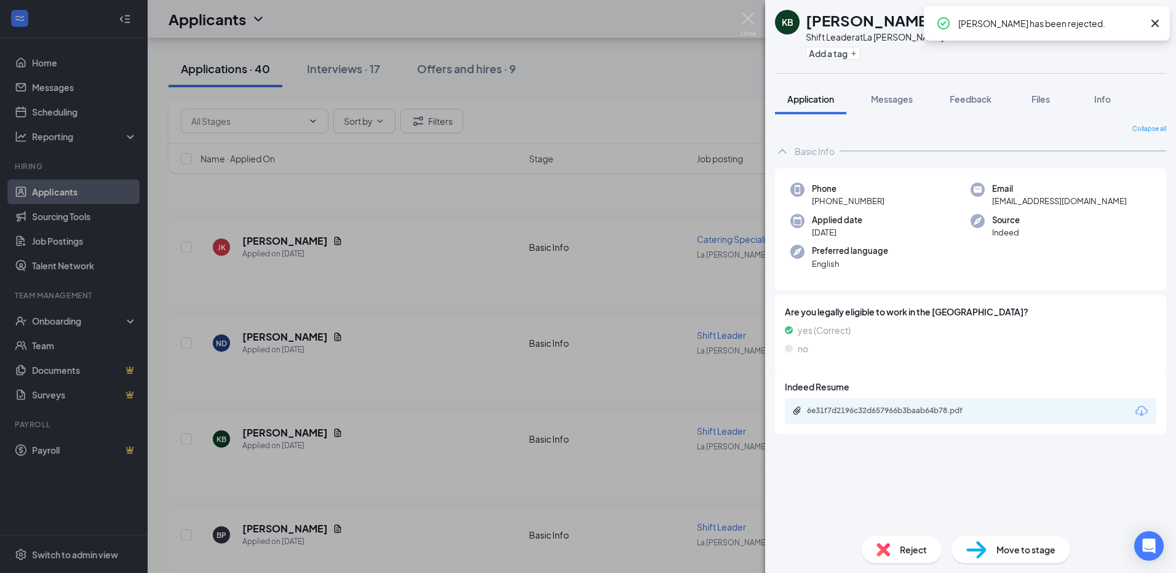
click at [400, 405] on div "KB Kurtis Boswell Shift Leader at La Madeleine Kingsgate Add a tag Application …" at bounding box center [588, 286] width 1176 height 573
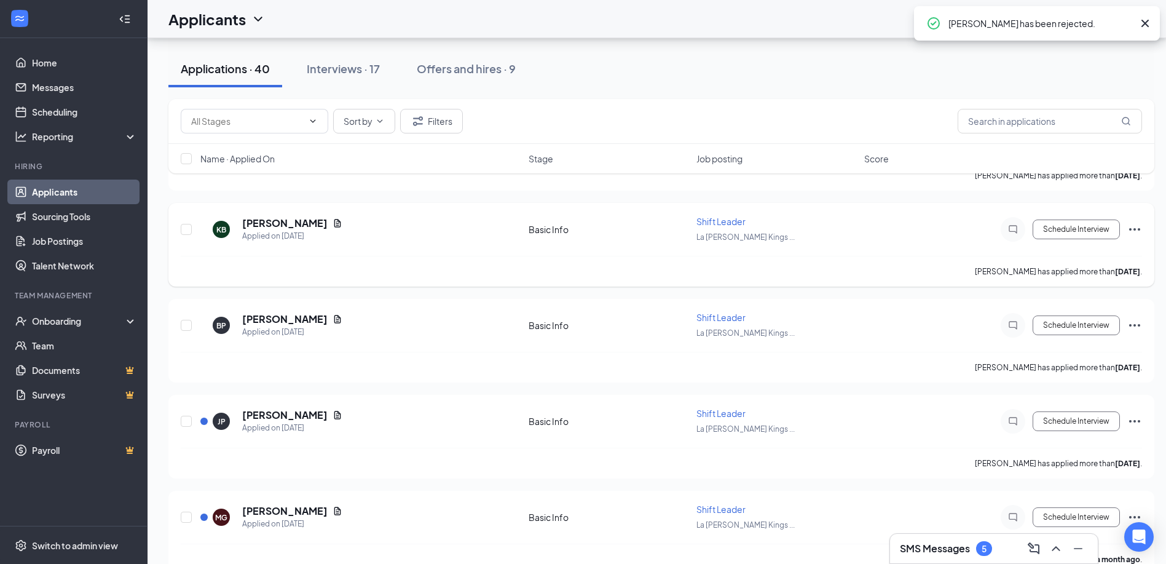
scroll to position [2336, 0]
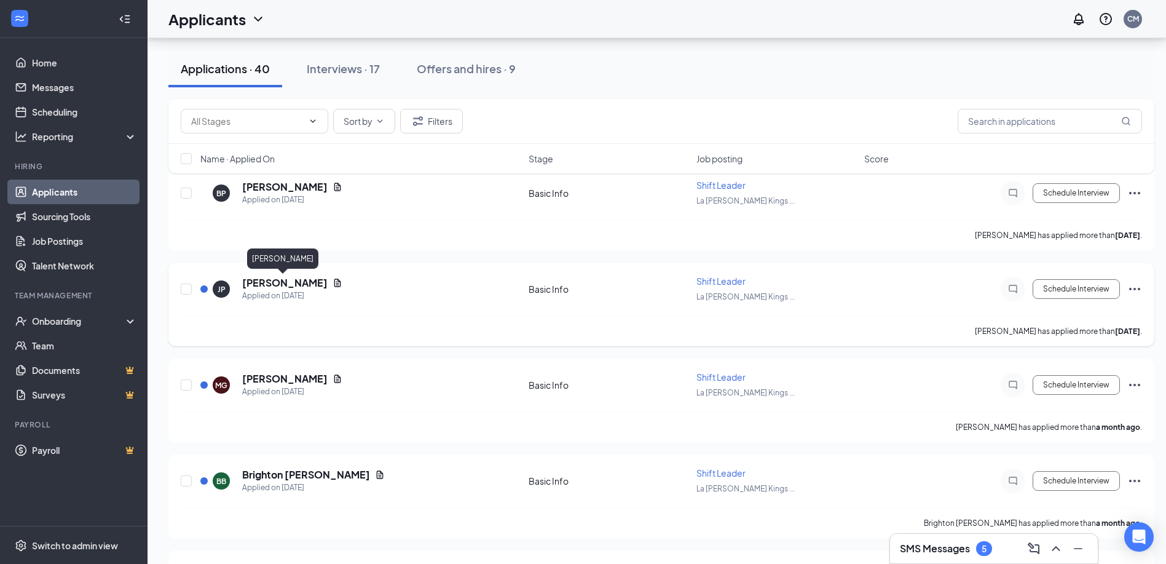
click at [290, 282] on h5 "[PERSON_NAME]" at bounding box center [284, 283] width 85 height 14
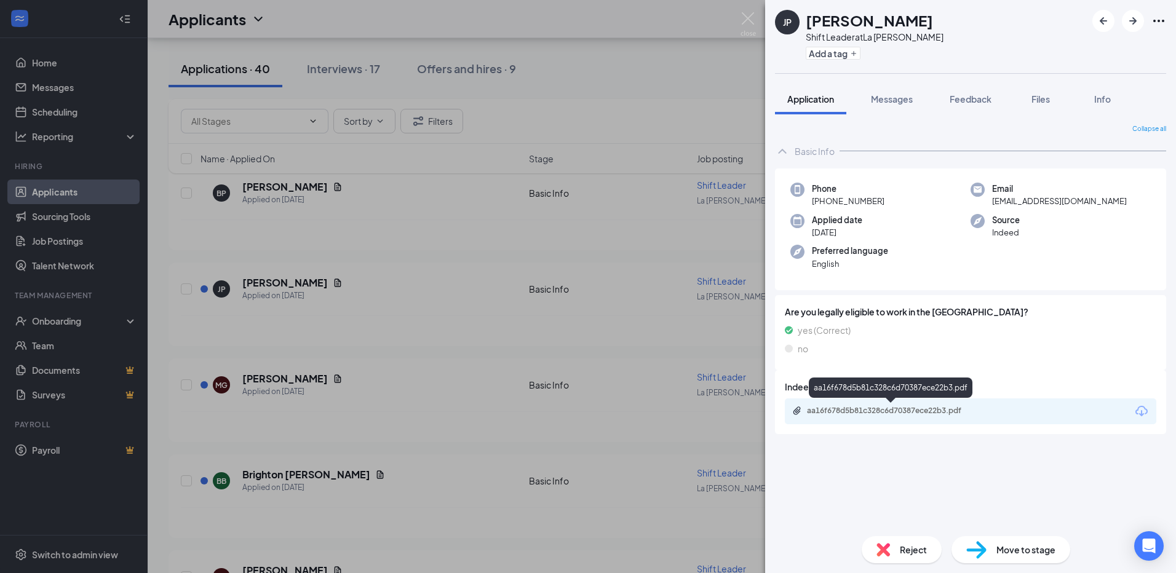
click at [937, 414] on div "aa16f678d5b81c328c6d70387ece22b3.pdf" at bounding box center [893, 411] width 172 height 10
click at [301, 379] on div "JP Jackie Paredez Shift Leader at La Madeleine Kingsgate Add a tag Application …" at bounding box center [588, 286] width 1176 height 573
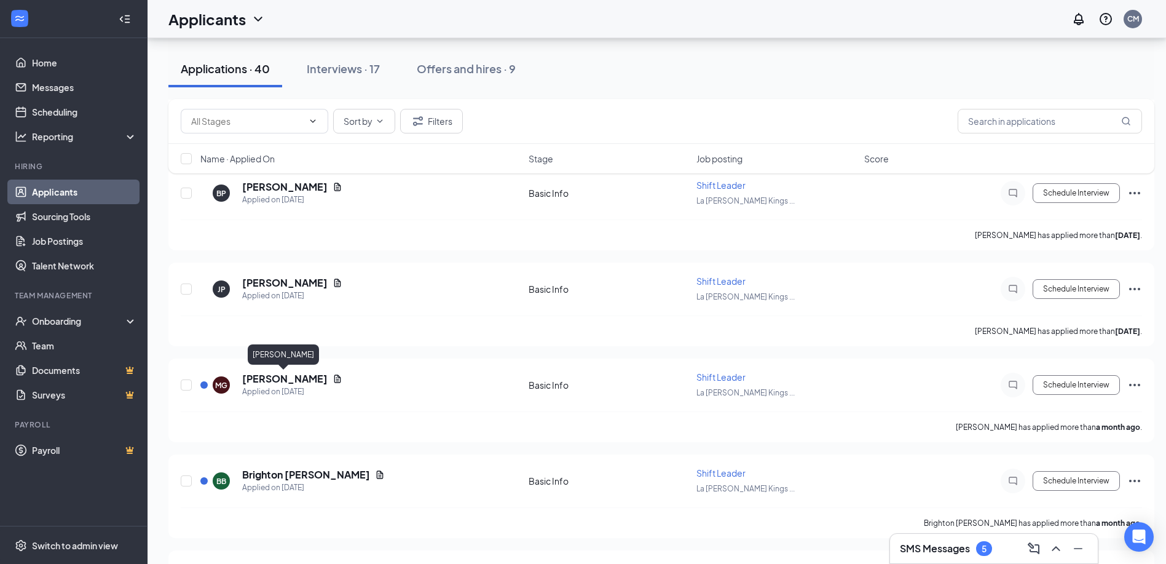
click at [301, 379] on h5 "[PERSON_NAME]" at bounding box center [284, 379] width 85 height 14
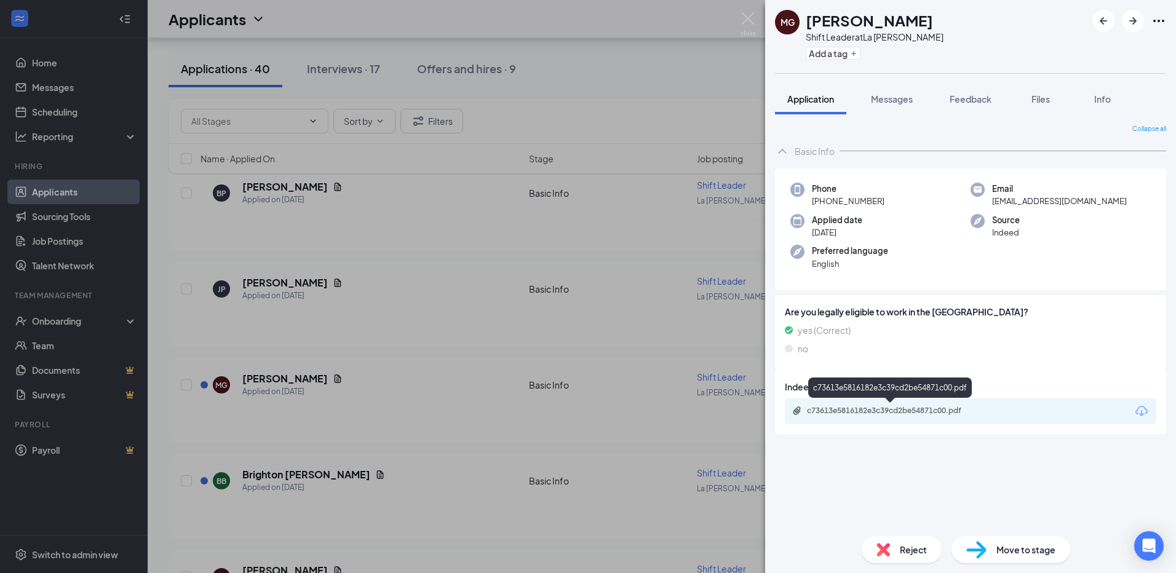
click at [898, 408] on div "c73613e5816182e3c39cd2be54871c00.pdf" at bounding box center [893, 411] width 172 height 10
click at [919, 548] on span "Reject" at bounding box center [913, 550] width 27 height 14
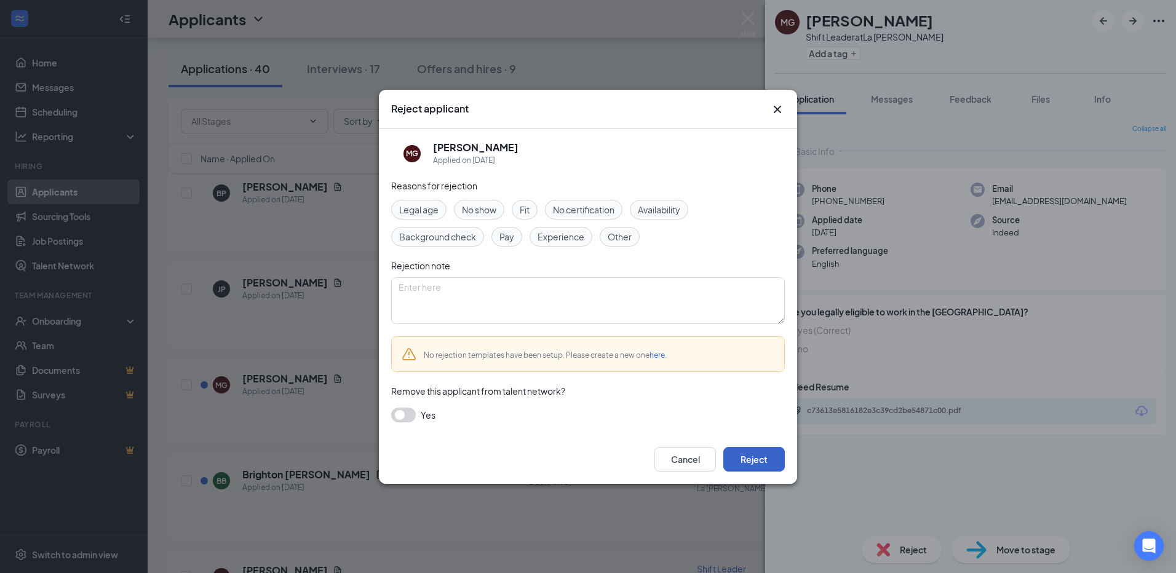
click at [764, 460] on button "Reject" at bounding box center [753, 459] width 61 height 25
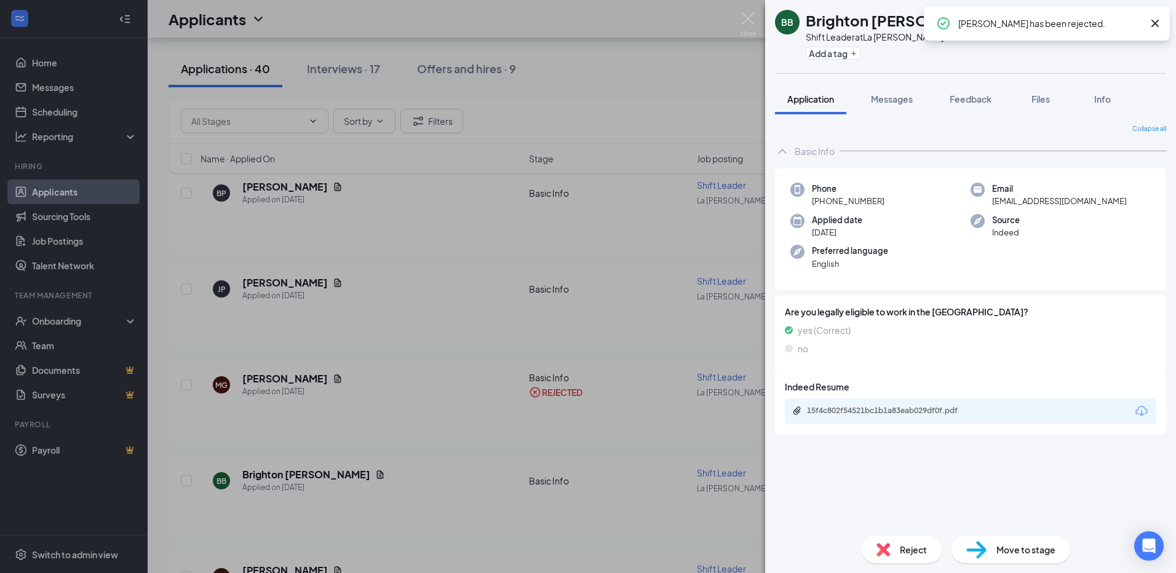
click at [691, 243] on div "BB Brighton Babiash Shift Leader at La Madeleine Kingsgate Add a tag Applicatio…" at bounding box center [588, 286] width 1176 height 573
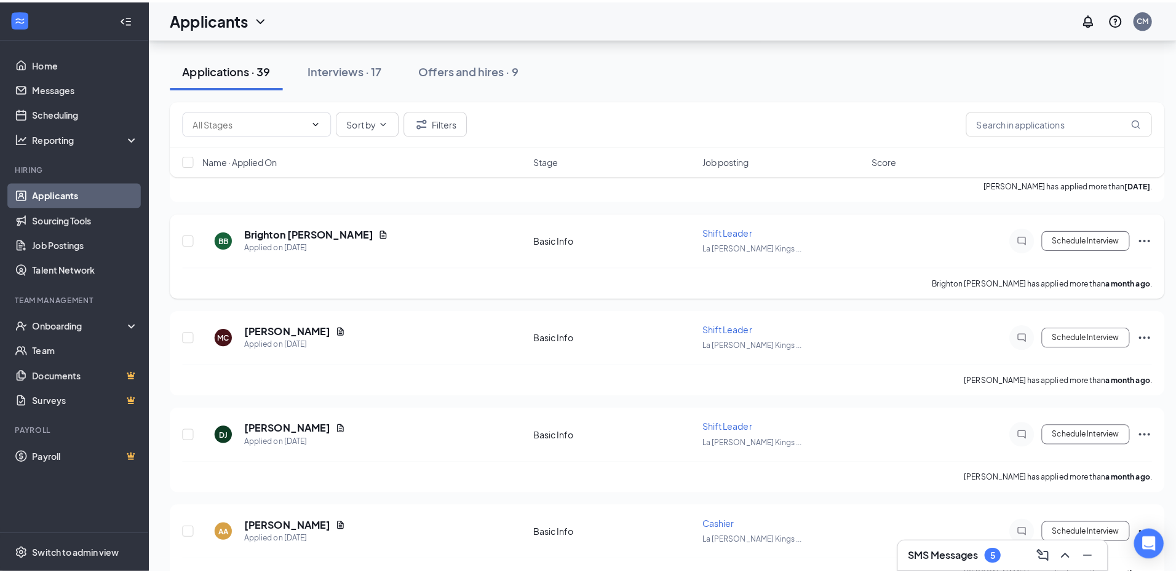
scroll to position [2521, 0]
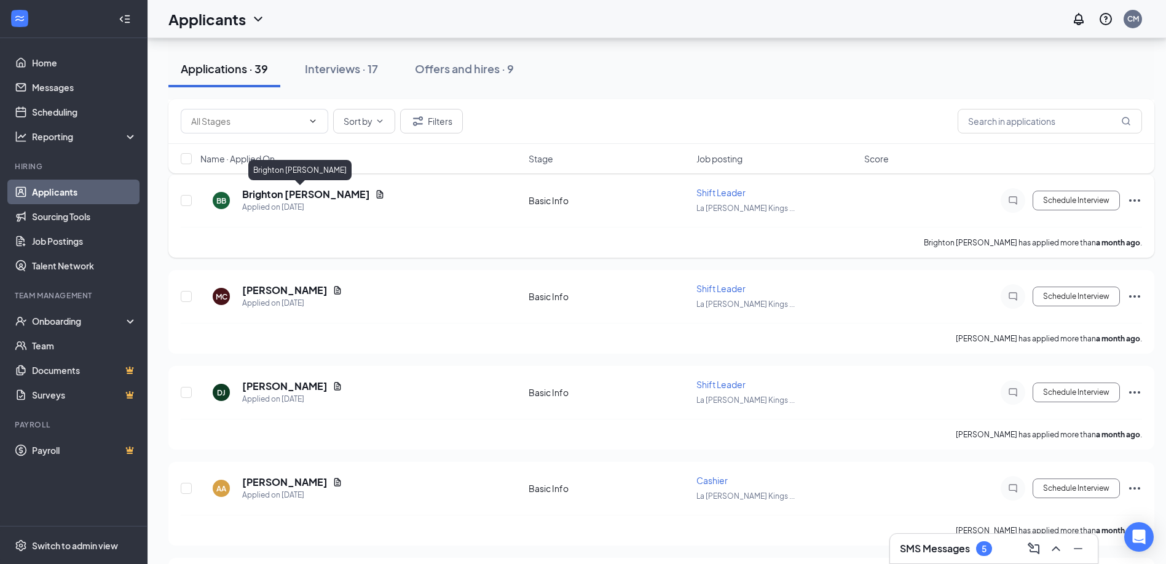
click at [248, 193] on h5 "Brighton [PERSON_NAME]" at bounding box center [306, 195] width 128 height 14
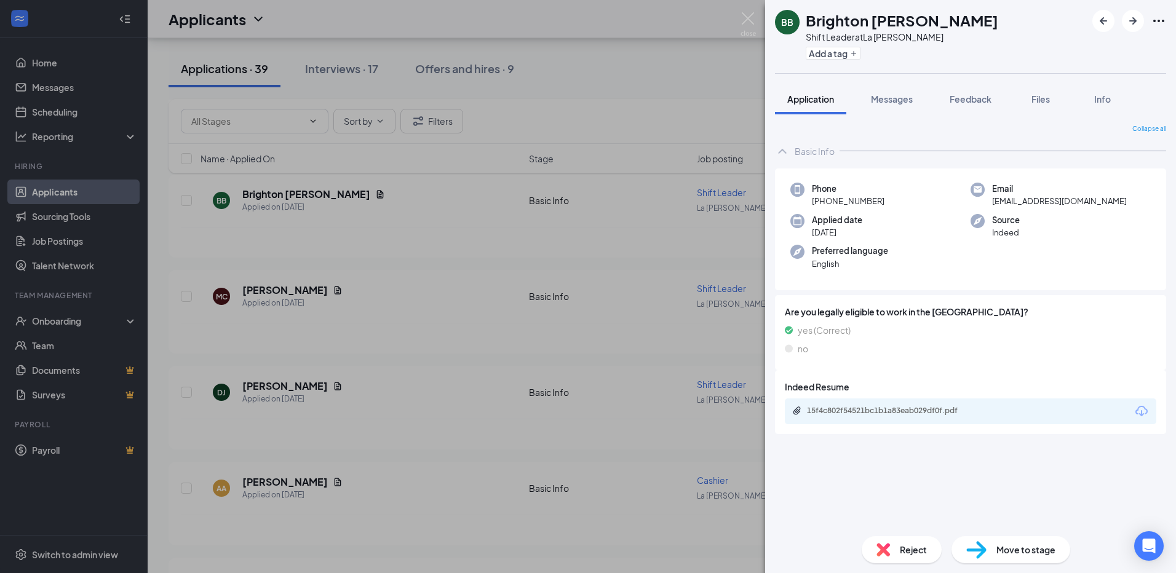
click at [924, 409] on div "15f4c802f54521bc1b1a83eab029df0f.pdf" at bounding box center [893, 411] width 172 height 10
click at [921, 549] on span "Reject" at bounding box center [913, 550] width 27 height 14
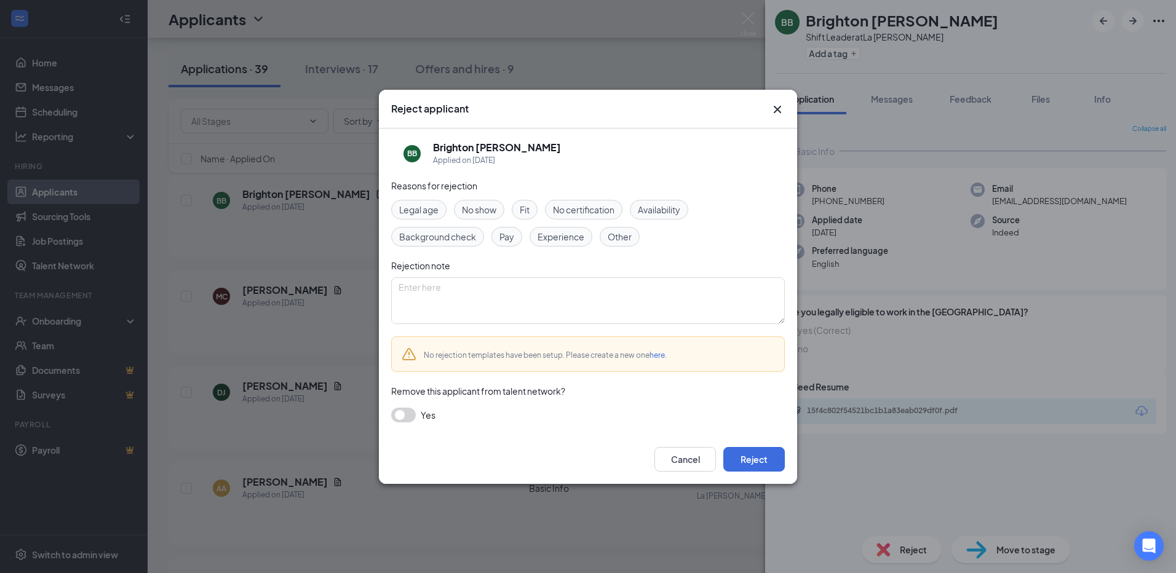
click at [762, 445] on div "Cancel Reject" at bounding box center [588, 459] width 418 height 49
click at [762, 461] on button "Reject" at bounding box center [753, 459] width 61 height 25
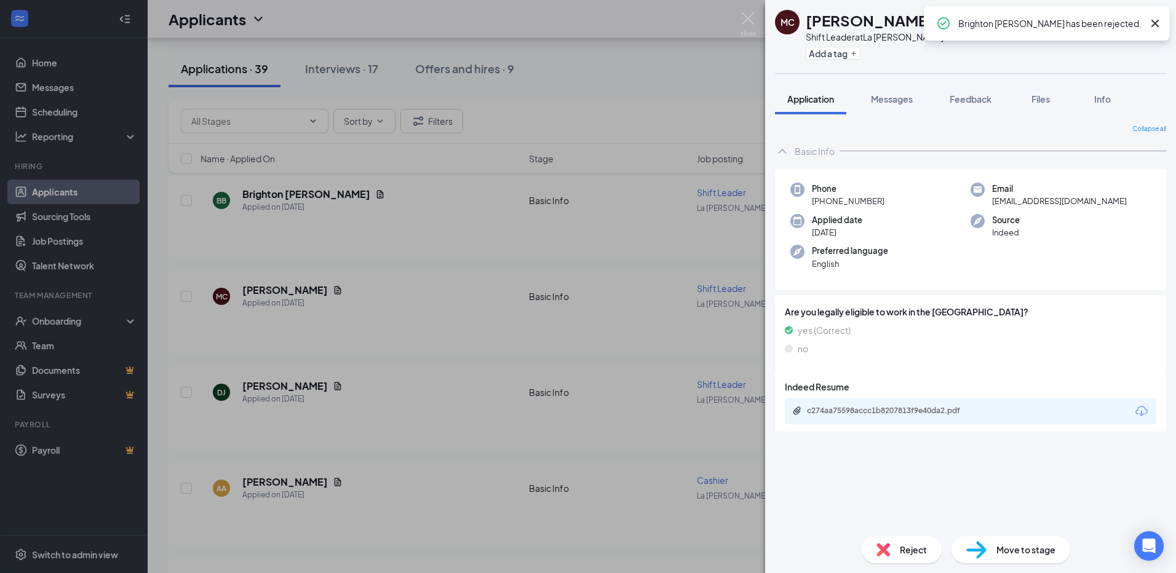
click at [62, 243] on div "MC Madelyn chapin Shift Leader at La Madeleine Kingsgate Add a tag Application …" at bounding box center [588, 286] width 1176 height 573
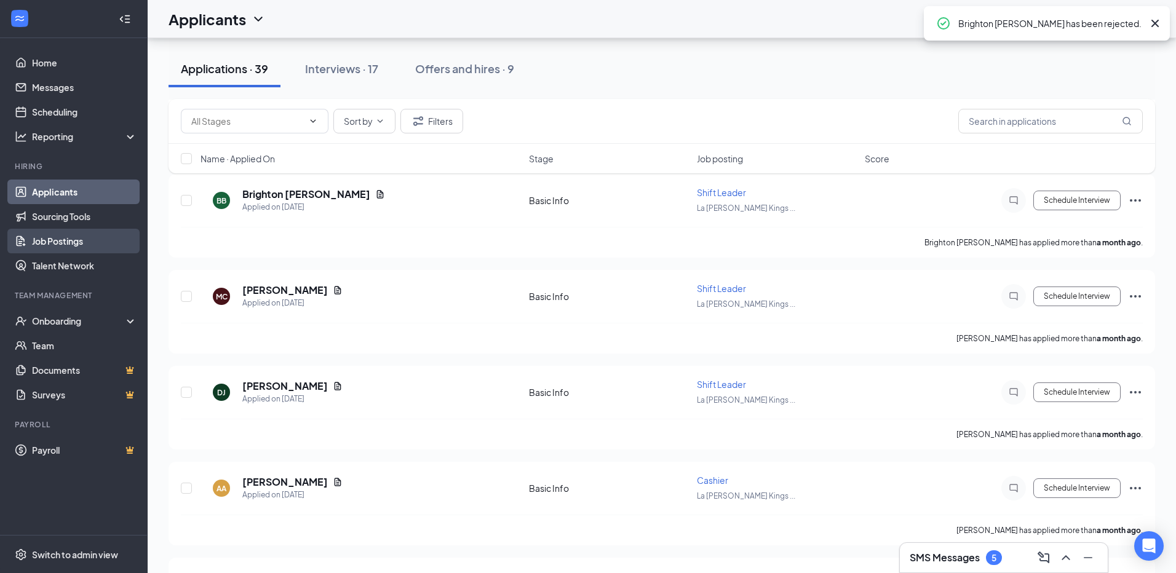
click at [65, 241] on link "Job Postings" at bounding box center [84, 241] width 105 height 25
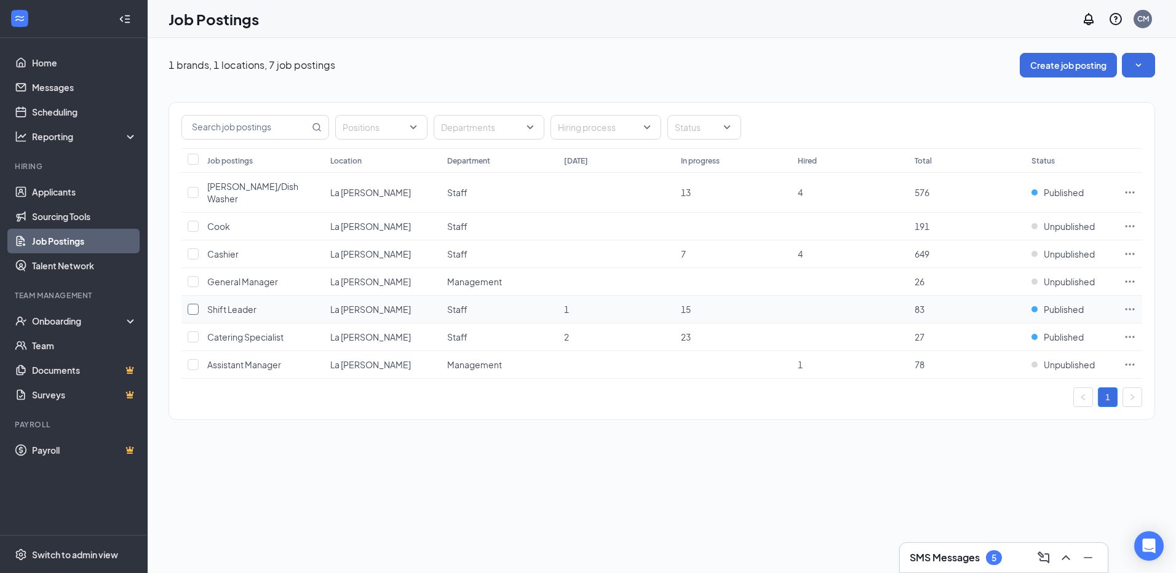
click at [190, 304] on input "checkbox" at bounding box center [193, 309] width 11 height 11
checkbox input "true"
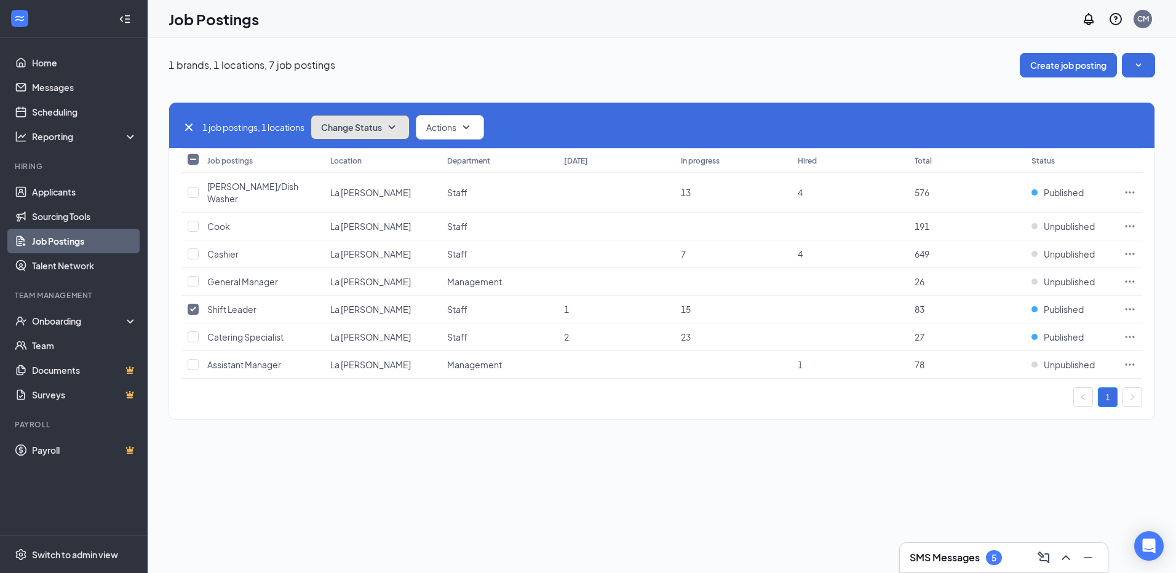
click at [399, 125] on icon "SmallChevronDown" at bounding box center [391, 127] width 15 height 15
click at [338, 186] on span "Unpublish" at bounding box center [343, 188] width 40 height 14
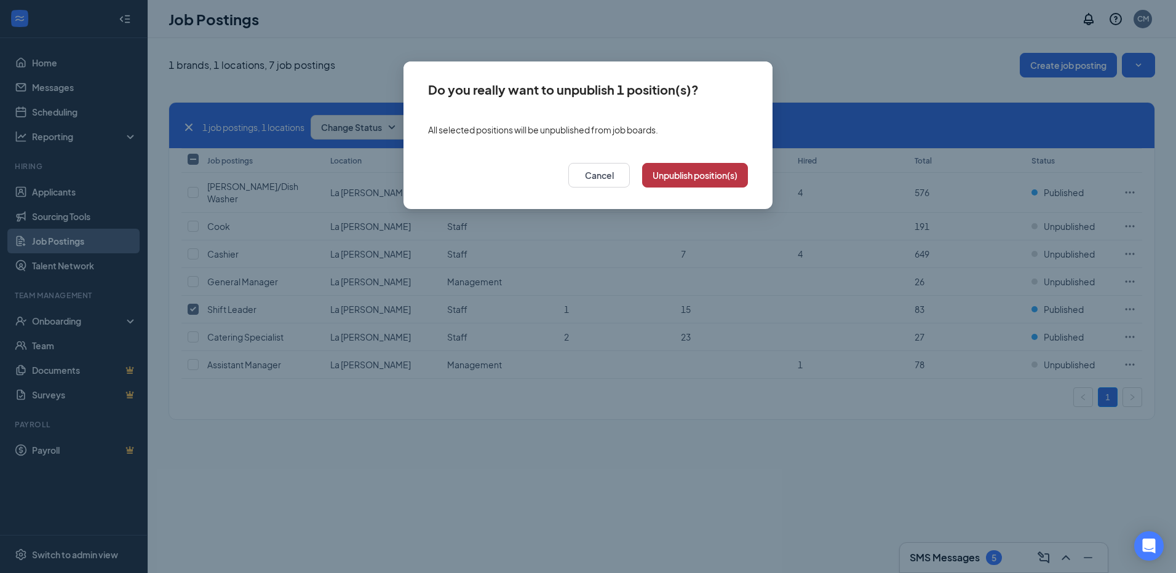
click at [708, 172] on button "Unpublish position(s)" at bounding box center [695, 175] width 106 height 25
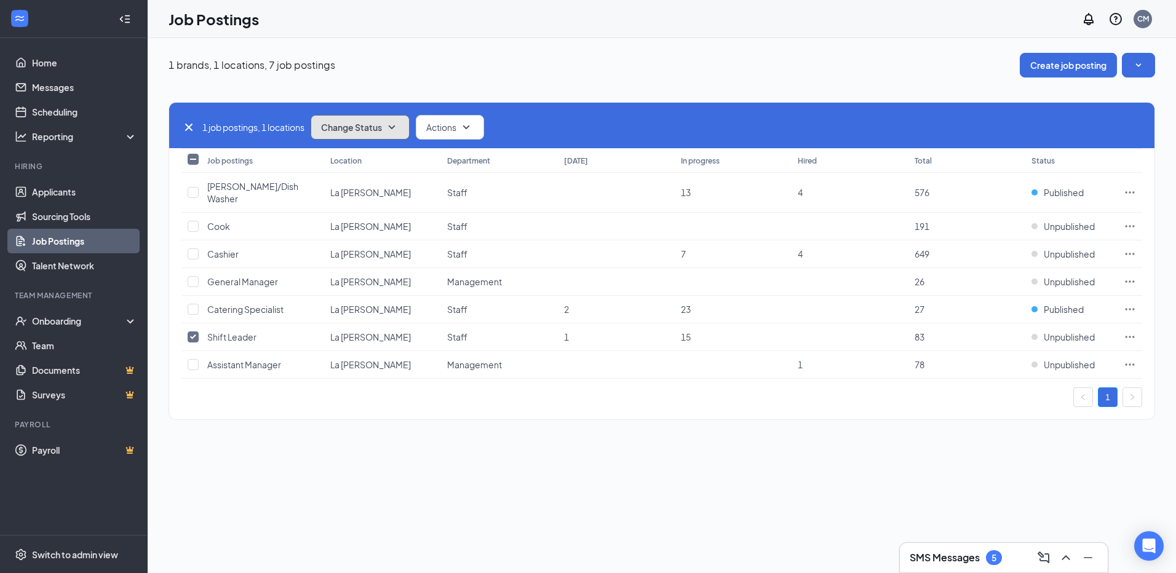
click at [394, 125] on icon "SmallChevronDown" at bounding box center [391, 127] width 15 height 15
click at [352, 160] on span "Publish" at bounding box center [337, 161] width 29 height 14
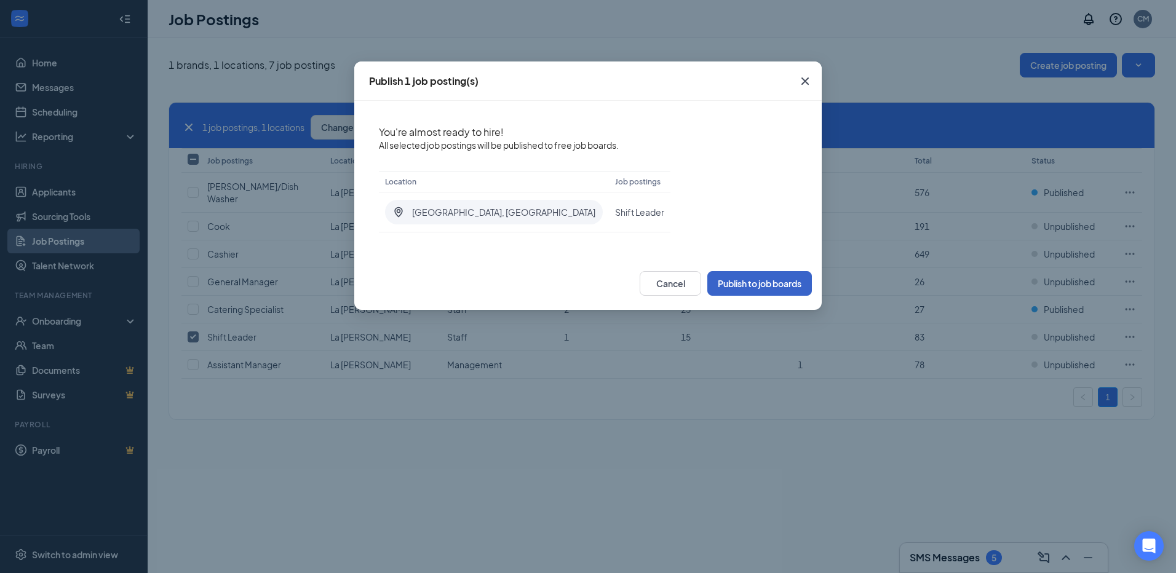
click at [773, 279] on button "Publish to job boards" at bounding box center [759, 283] width 105 height 25
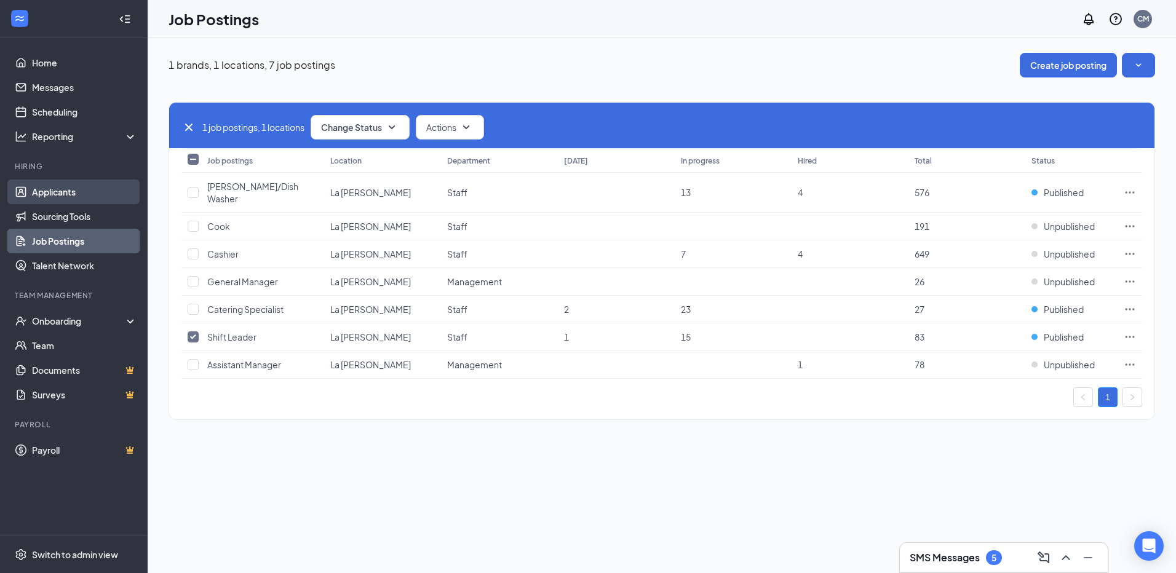
click at [63, 191] on link "Applicants" at bounding box center [84, 192] width 105 height 25
